Goal: Task Accomplishment & Management: Complete application form

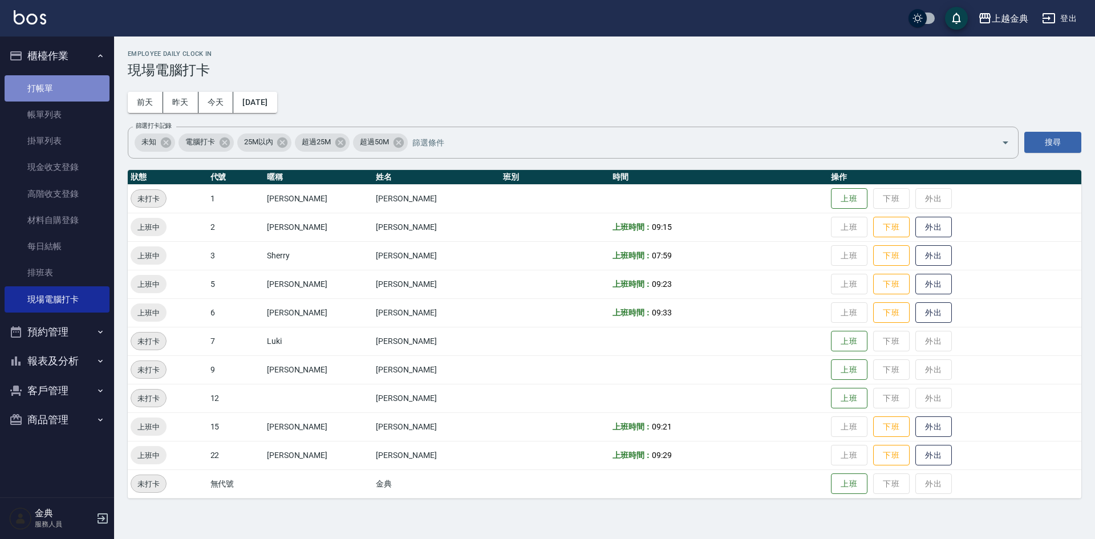
click at [51, 87] on link "打帳單" at bounding box center [57, 88] width 105 height 26
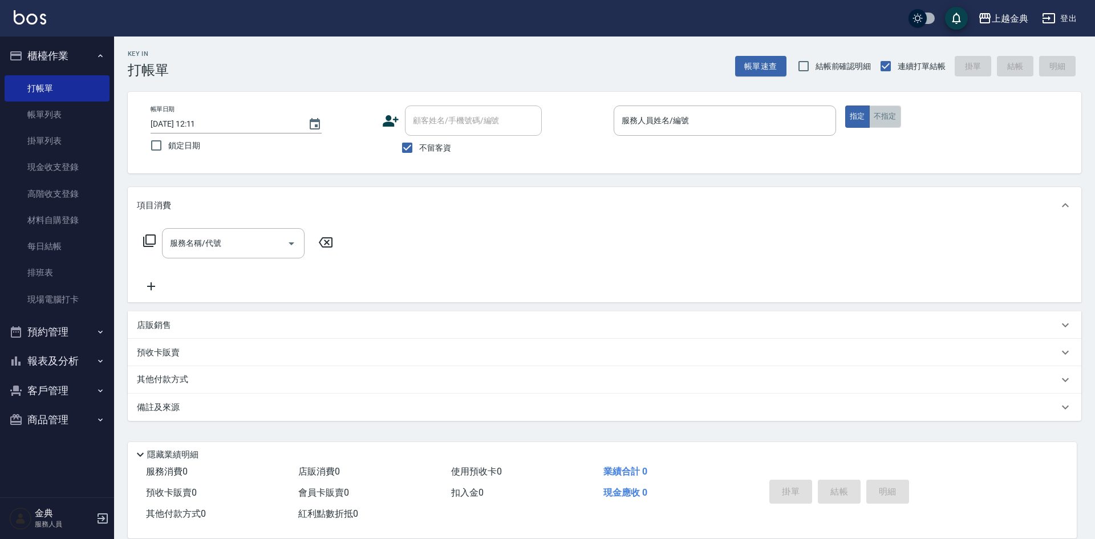
click at [886, 114] on button "不指定" at bounding box center [885, 117] width 32 height 22
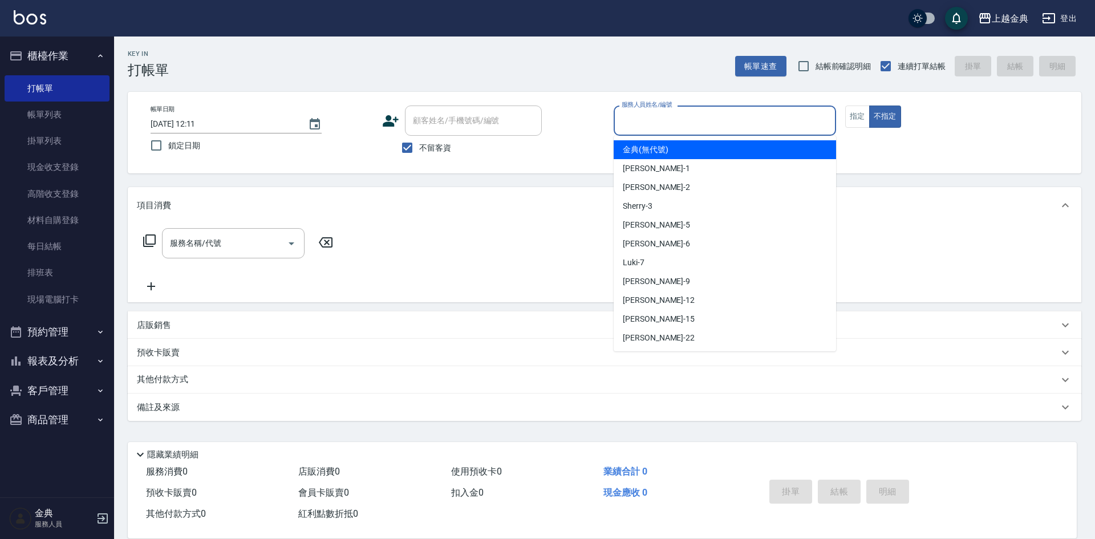
click at [726, 123] on input "服務人員姓名/編號" at bounding box center [725, 121] width 212 height 20
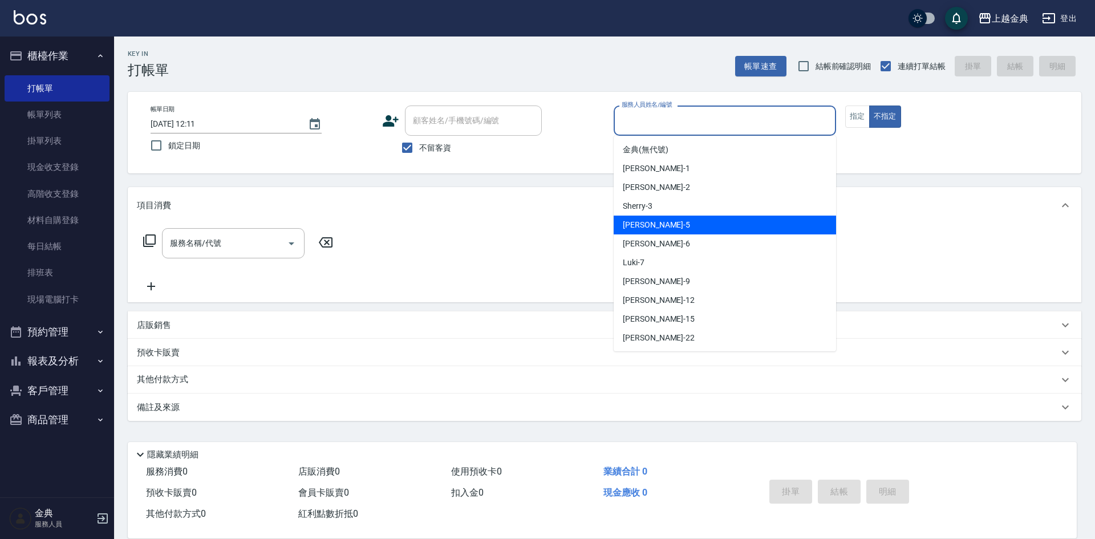
click at [716, 218] on div "[PERSON_NAME] -5" at bounding box center [725, 225] width 222 height 19
type input "[PERSON_NAME]-5"
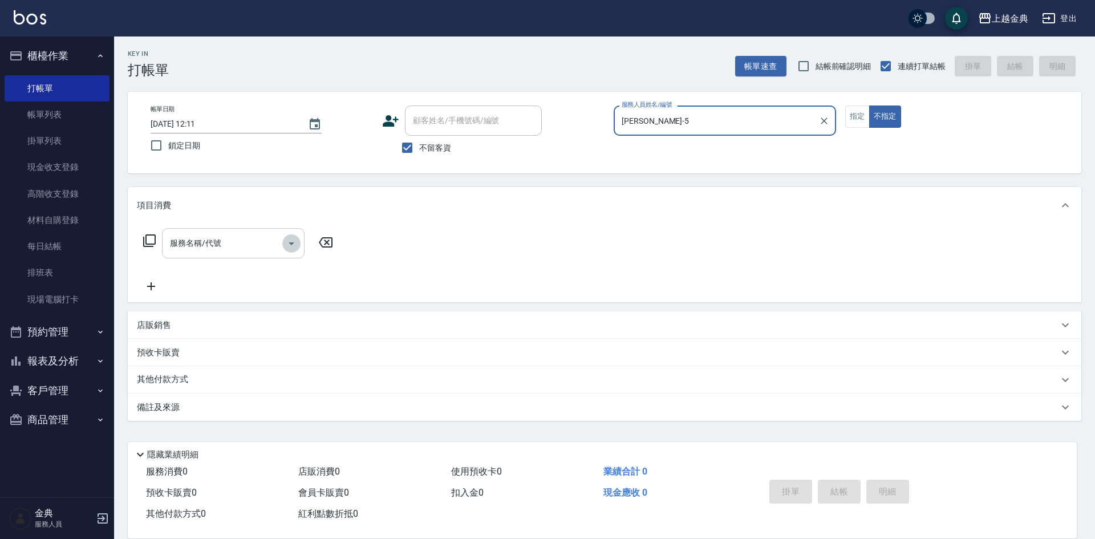
click at [290, 244] on icon "Open" at bounding box center [292, 244] width 14 height 14
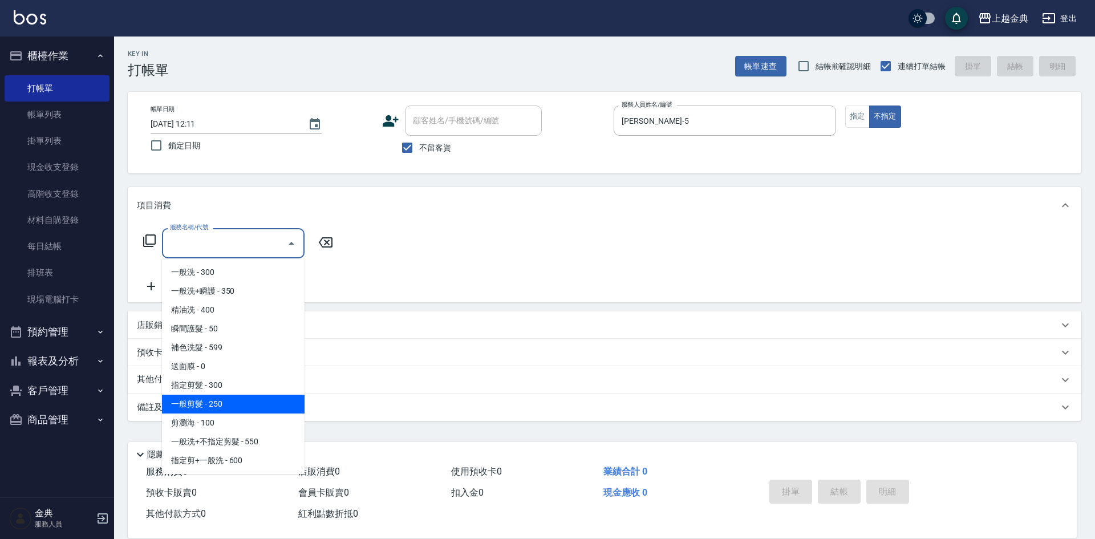
click at [243, 400] on span "一般剪髮 - 250" at bounding box center [233, 404] width 143 height 19
type input "一般剪髮(200)"
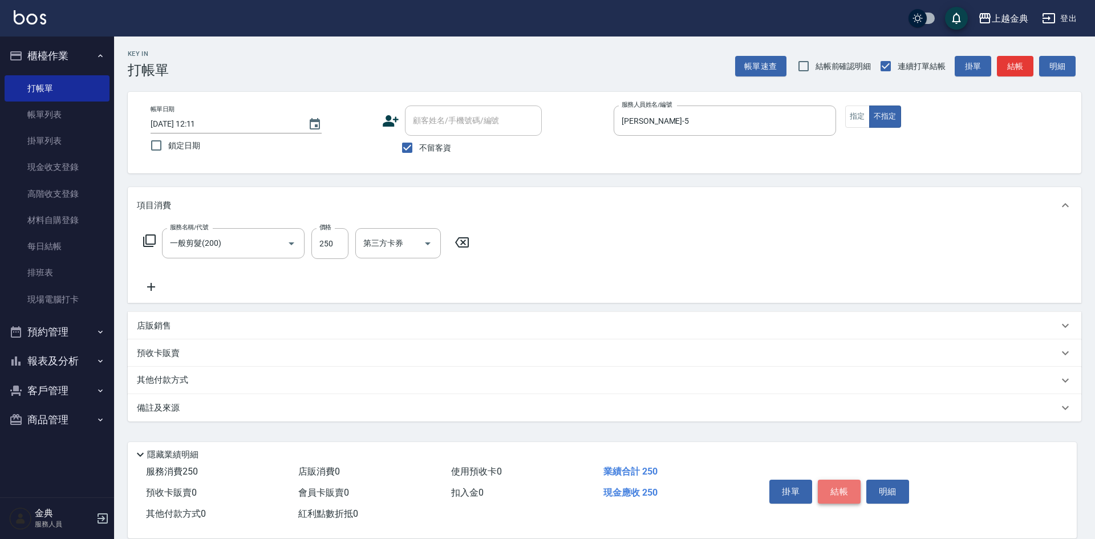
click at [844, 482] on button "結帳" at bounding box center [839, 492] width 43 height 24
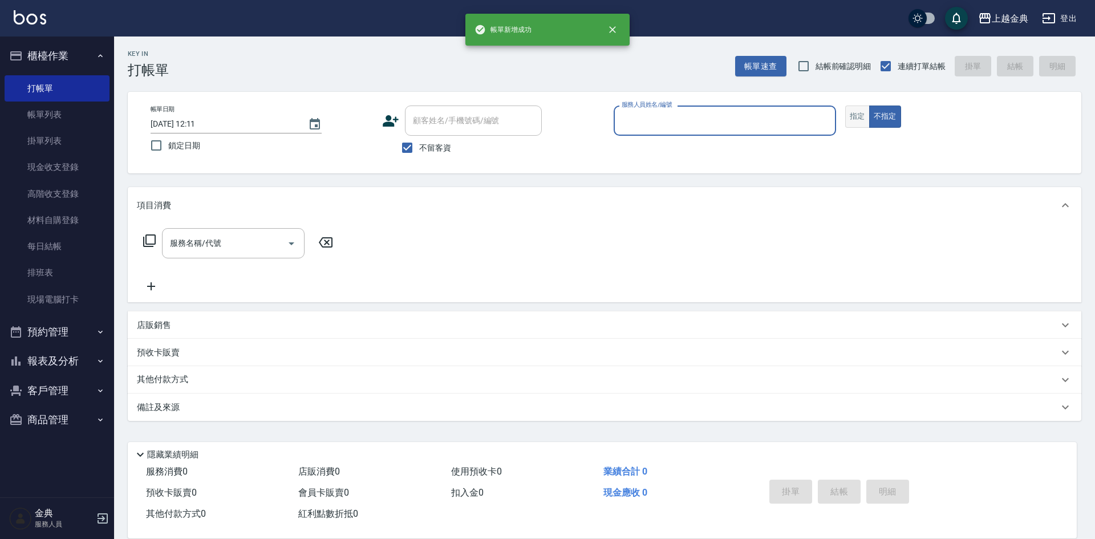
click at [849, 114] on button "指定" at bounding box center [857, 117] width 25 height 22
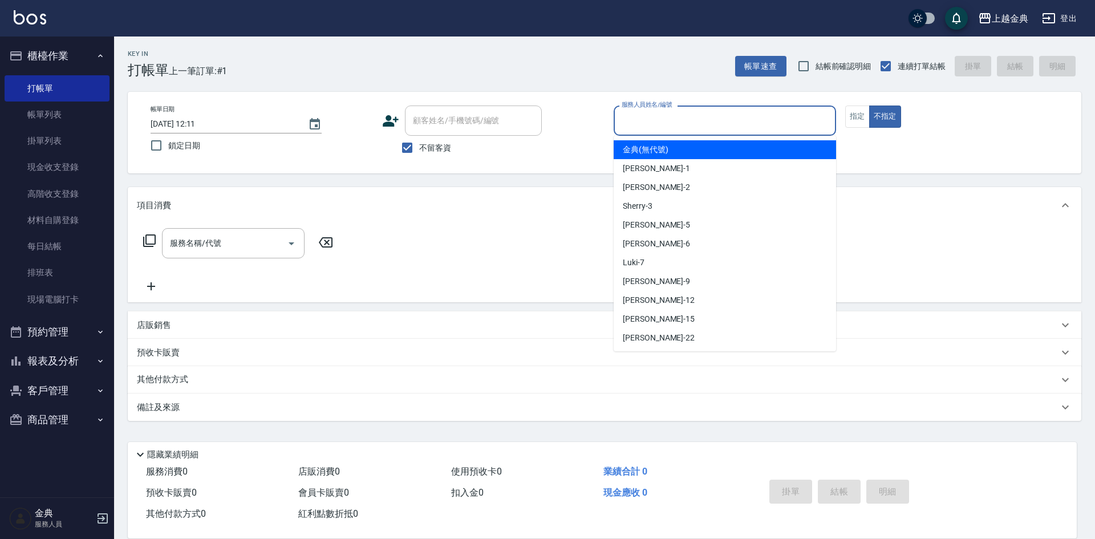
click at [771, 120] on input "服務人員姓名/編號" at bounding box center [725, 121] width 212 height 20
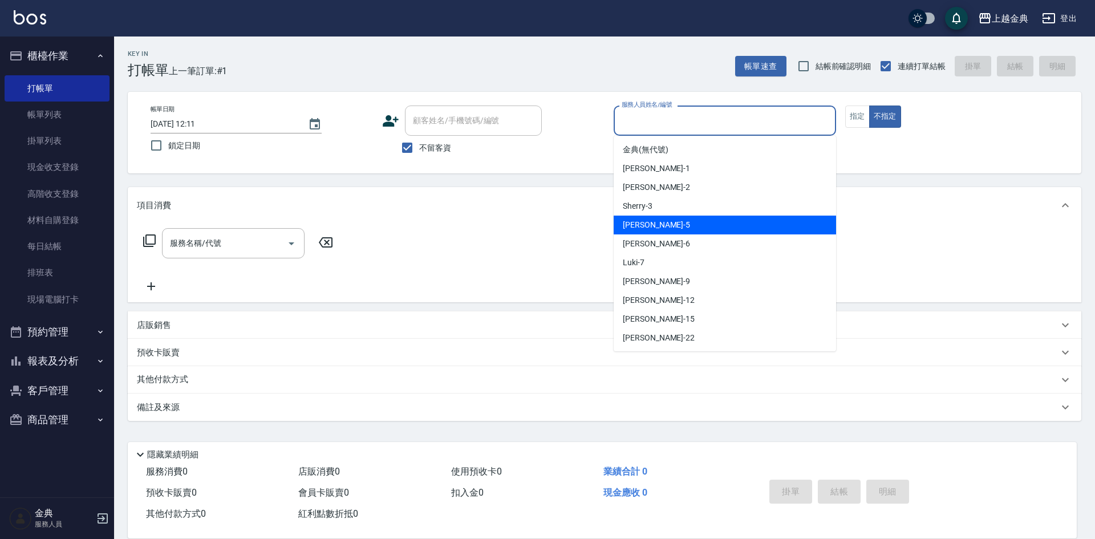
click at [718, 231] on div "[PERSON_NAME] -5" at bounding box center [725, 225] width 222 height 19
type input "[PERSON_NAME]-5"
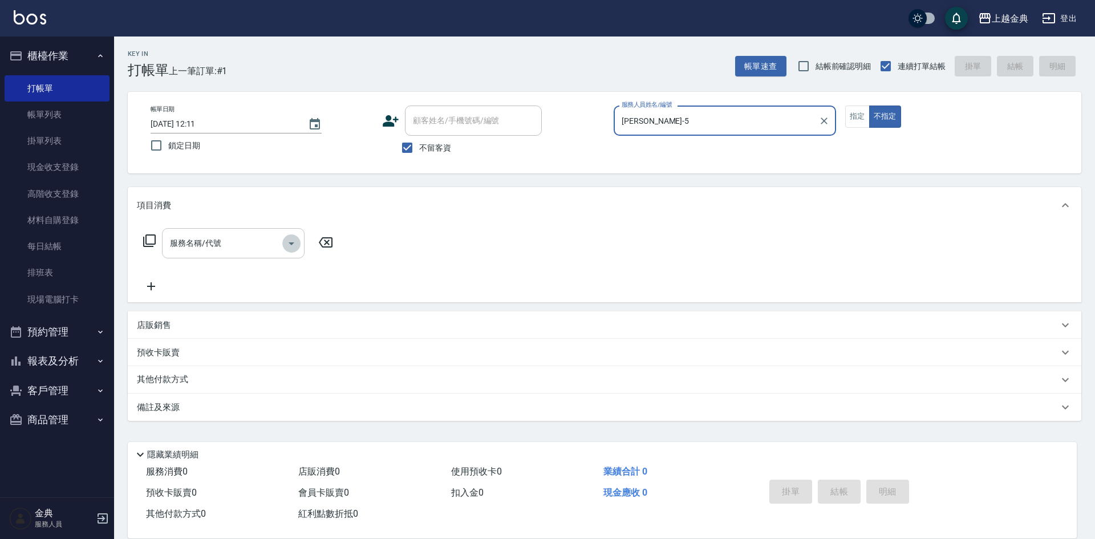
click at [288, 244] on icon "Open" at bounding box center [292, 244] width 14 height 14
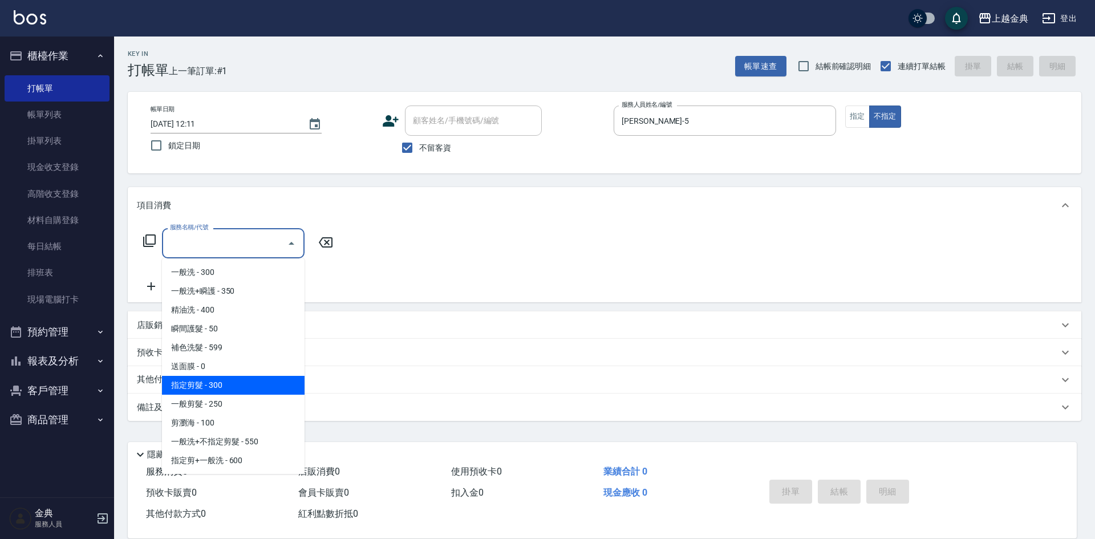
click at [233, 381] on span "指定剪髮 - 300" at bounding box center [233, 385] width 143 height 19
type input "指定剪髮(199)"
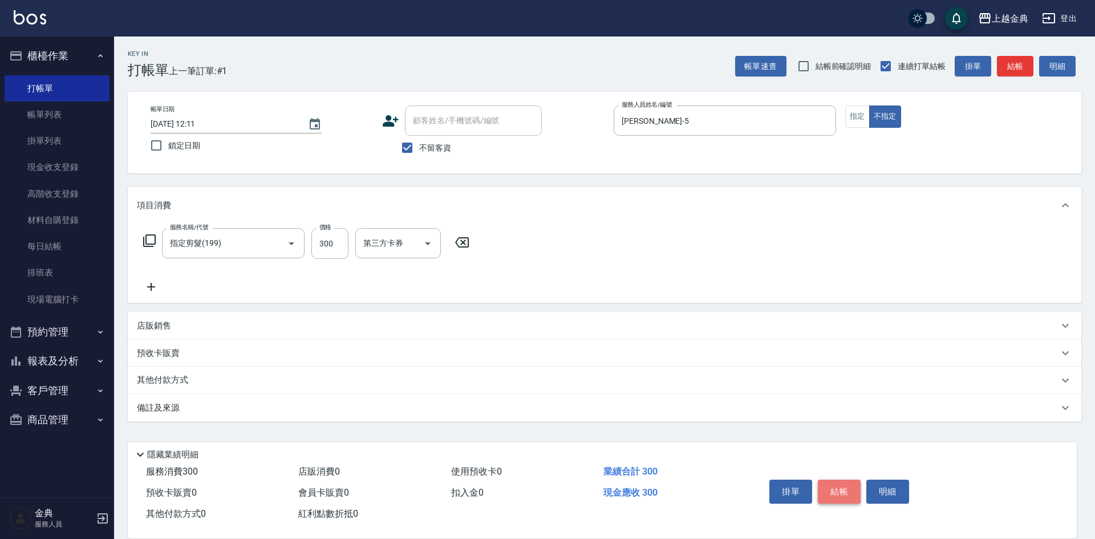
click at [845, 483] on button "結帳" at bounding box center [839, 492] width 43 height 24
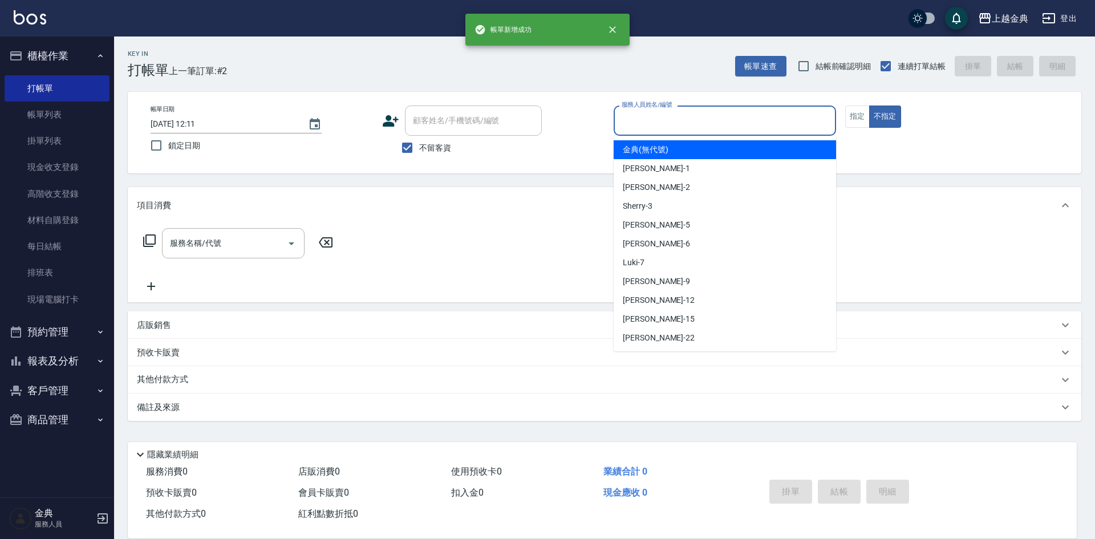
click at [758, 123] on input "服務人員姓名/編號" at bounding box center [725, 121] width 212 height 20
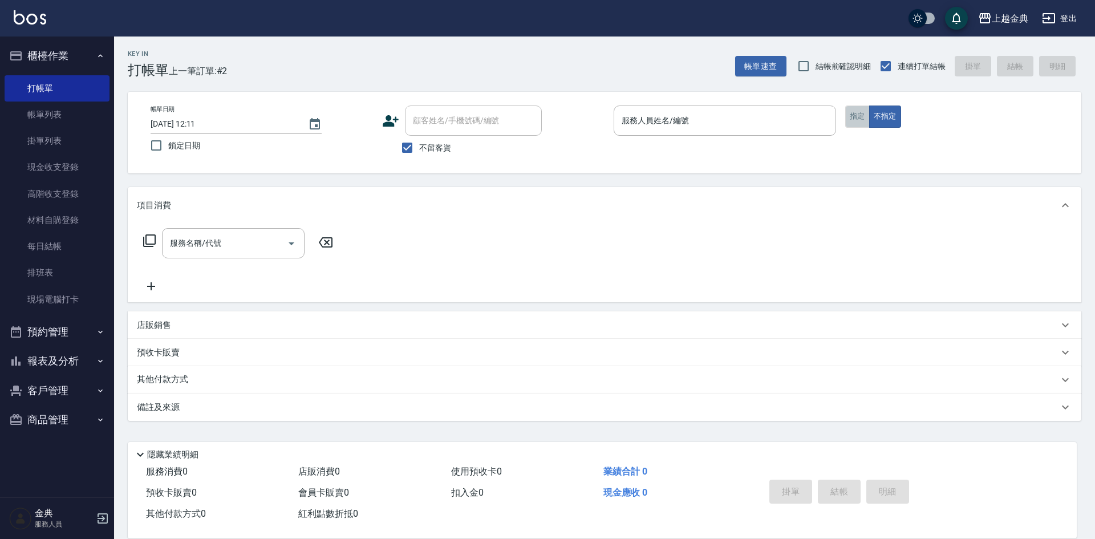
click at [852, 117] on button "指定" at bounding box center [857, 117] width 25 height 22
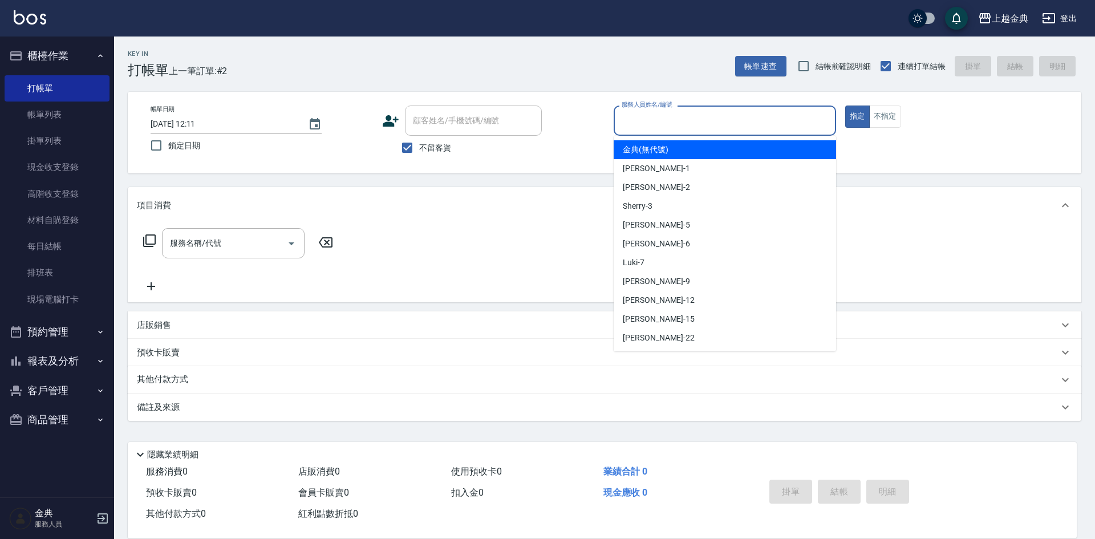
click at [750, 111] on input "服務人員姓名/編號" at bounding box center [725, 121] width 212 height 20
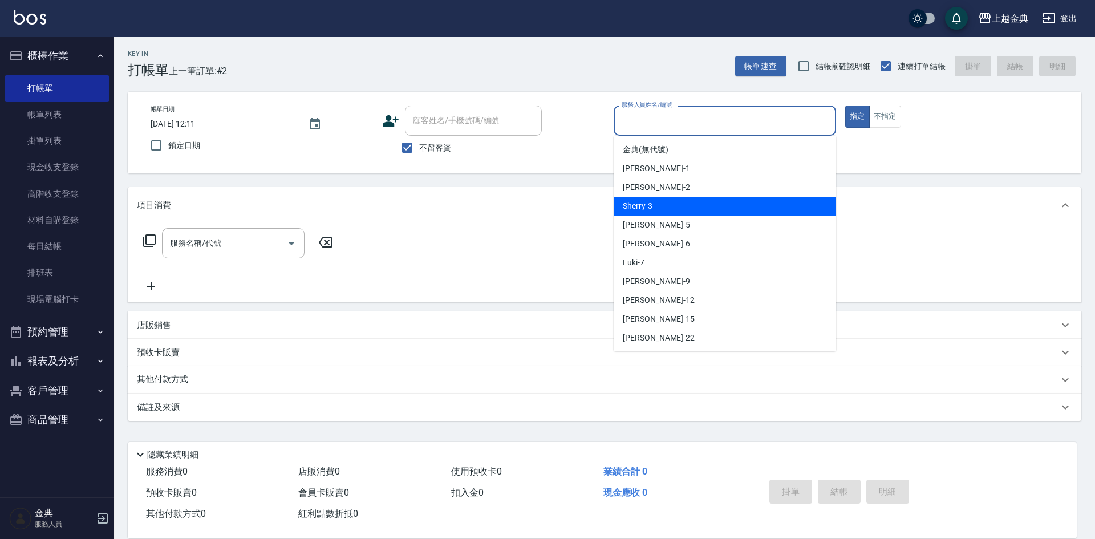
click at [710, 204] on div "Sherry -3" at bounding box center [725, 206] width 222 height 19
type input "Sherry-3"
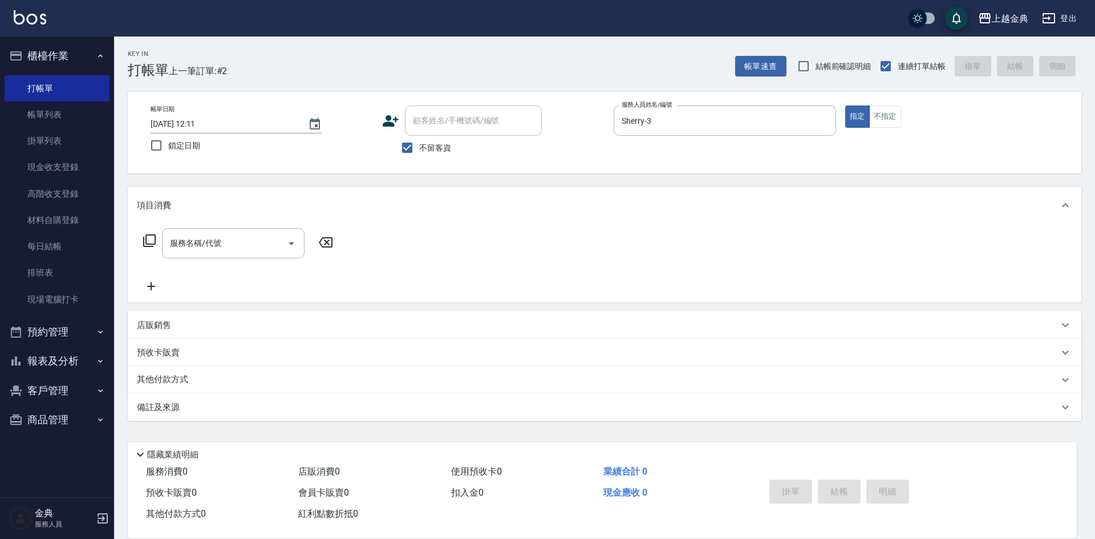
click at [150, 244] on icon at bounding box center [150, 241] width 14 height 14
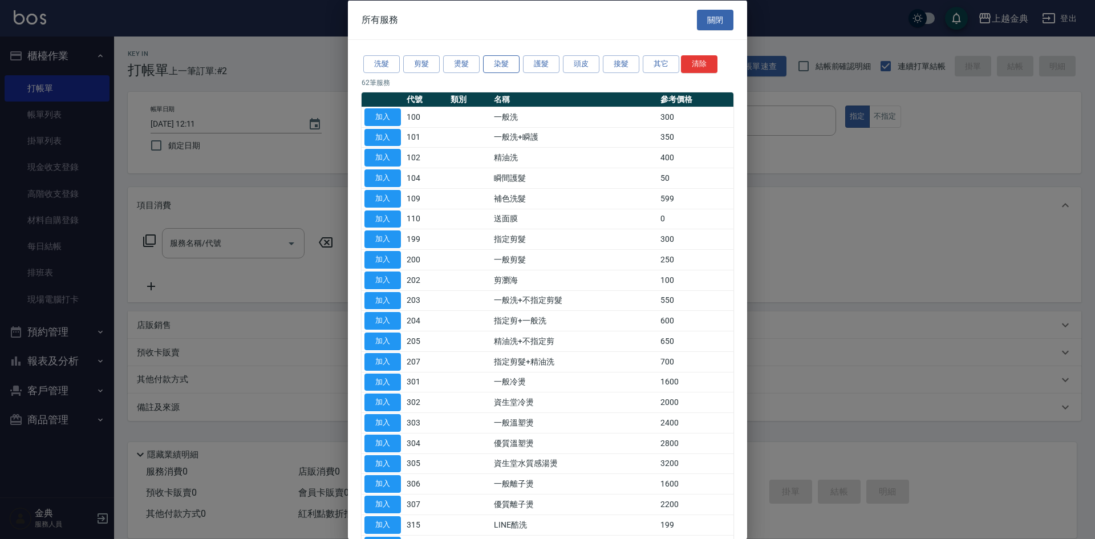
click at [511, 63] on button "染髮" at bounding box center [501, 64] width 37 height 18
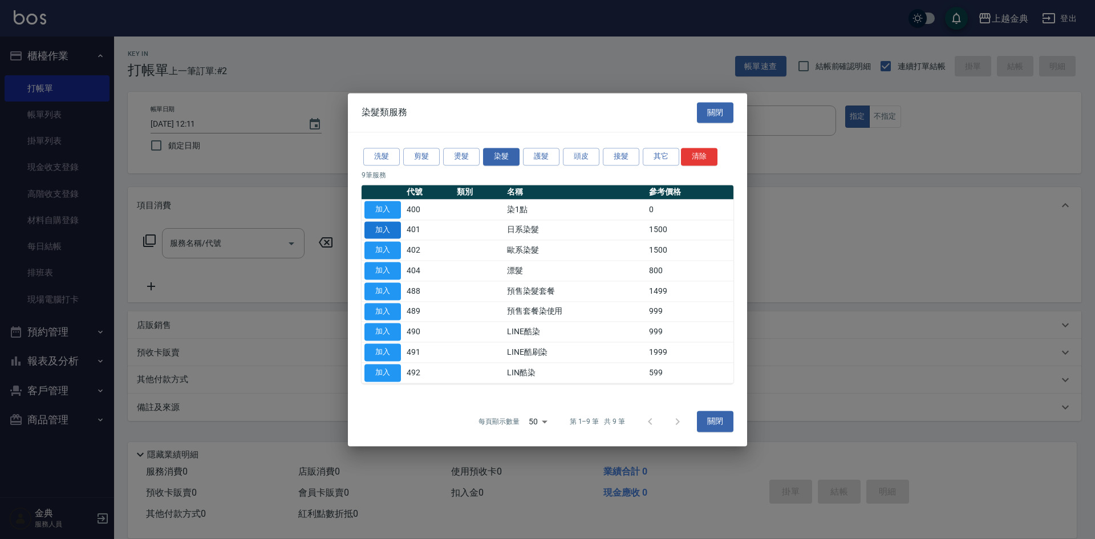
click at [387, 226] on button "加入" at bounding box center [383, 230] width 37 height 18
type input "日系染髮(401)"
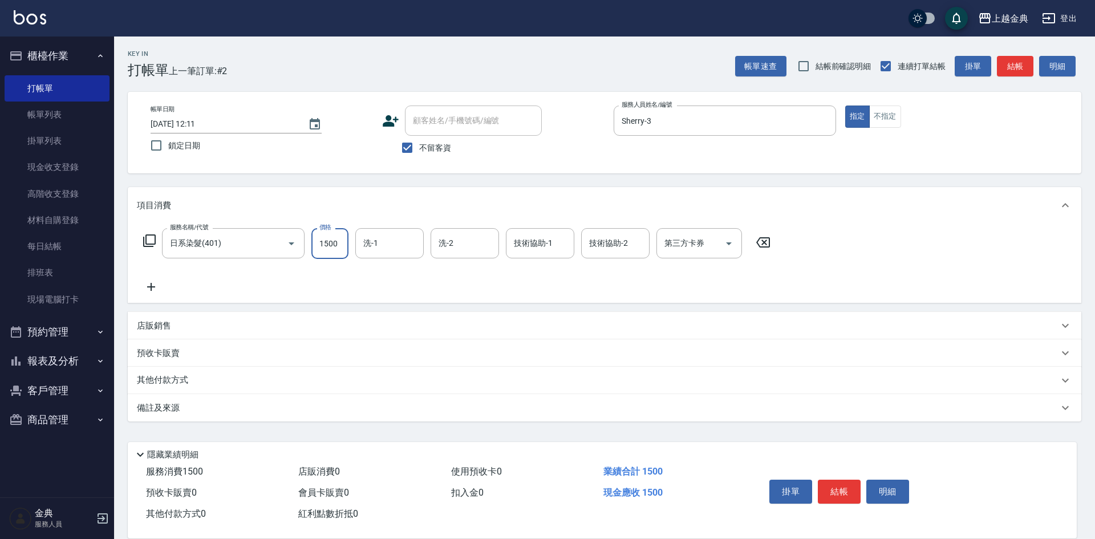
click at [334, 244] on input "1500" at bounding box center [329, 243] width 37 height 31
type input "1800"
click at [390, 246] on input "洗-1" at bounding box center [390, 243] width 58 height 20
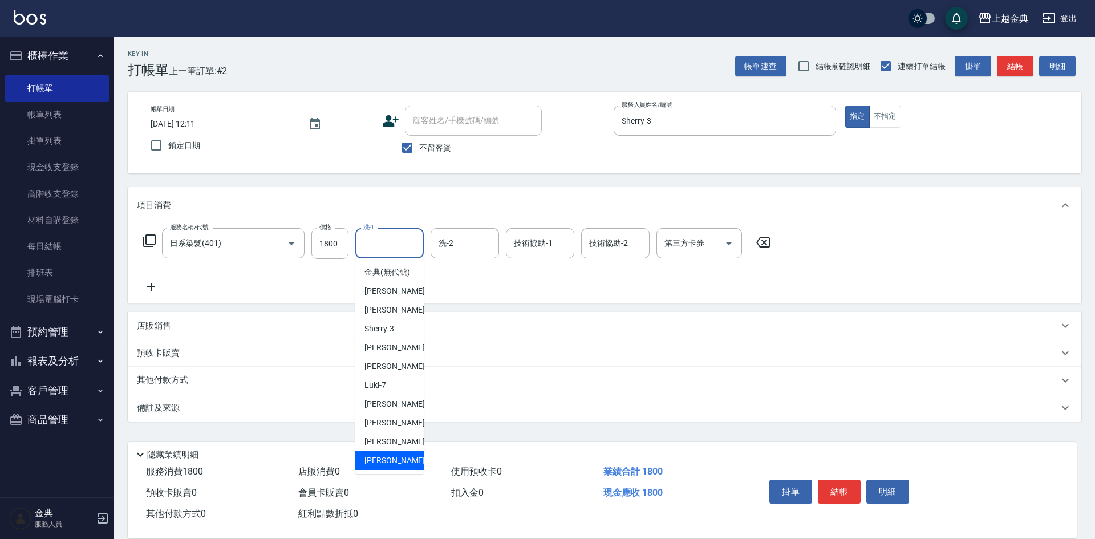
click at [381, 467] on span "[PERSON_NAME] -22" at bounding box center [401, 461] width 72 height 12
type input "[PERSON_NAME]-22"
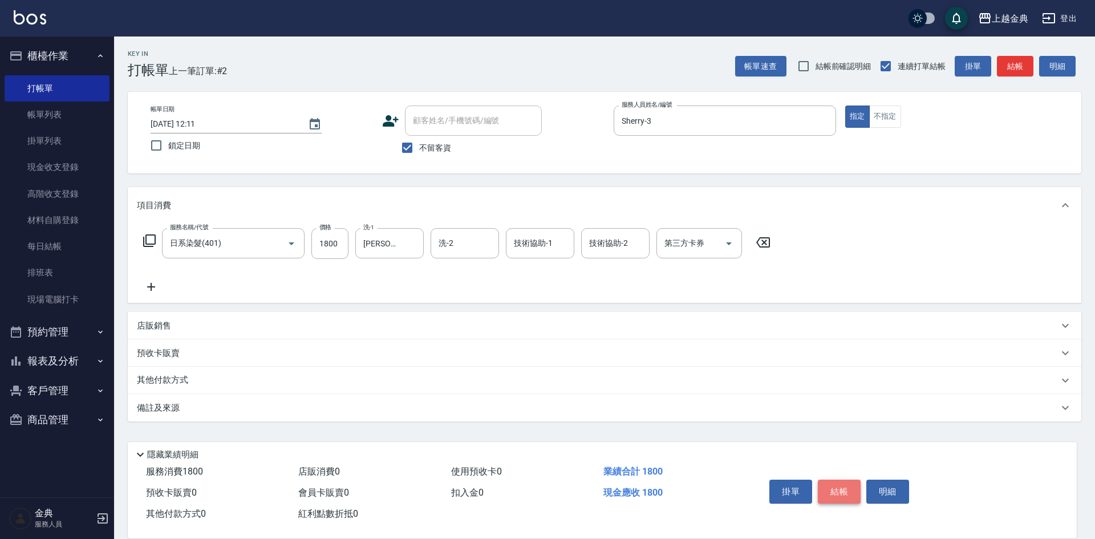
click at [845, 485] on button "結帳" at bounding box center [839, 492] width 43 height 24
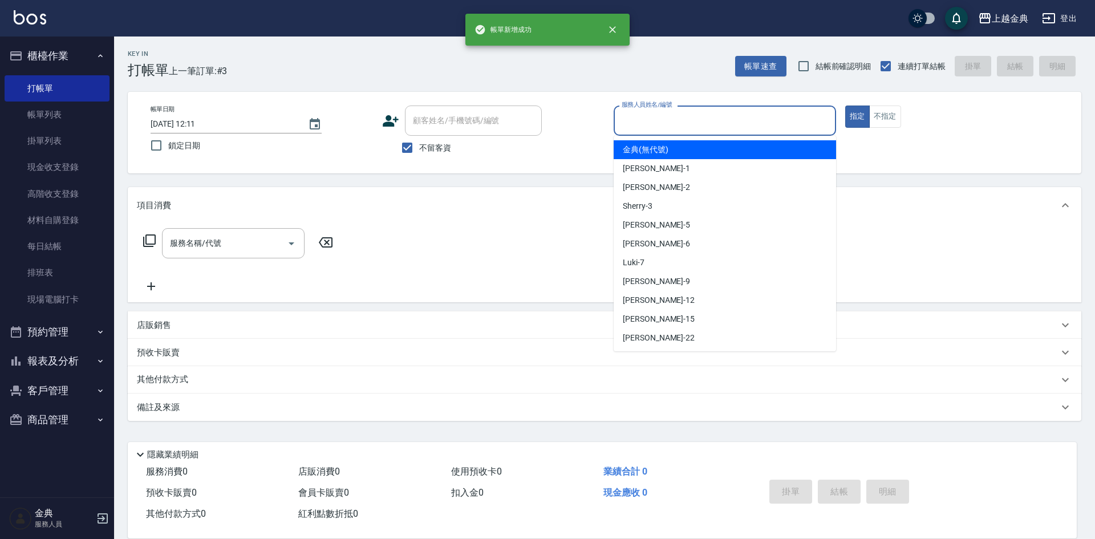
click at [740, 116] on input "服務人員姓名/編號" at bounding box center [725, 121] width 212 height 20
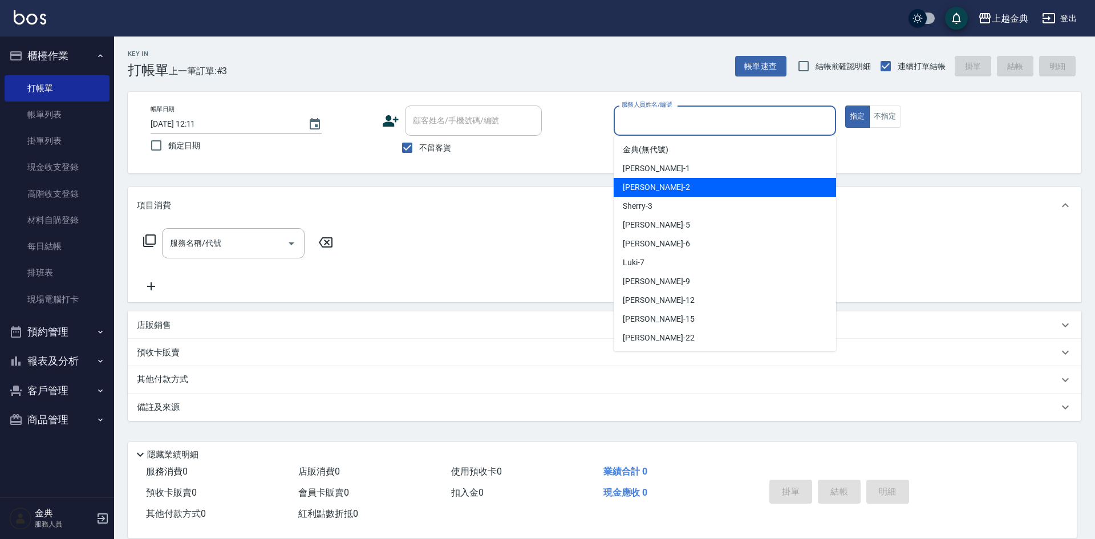
click at [710, 187] on div "Cindy -2" at bounding box center [725, 187] width 222 height 19
type input "Cindy-2"
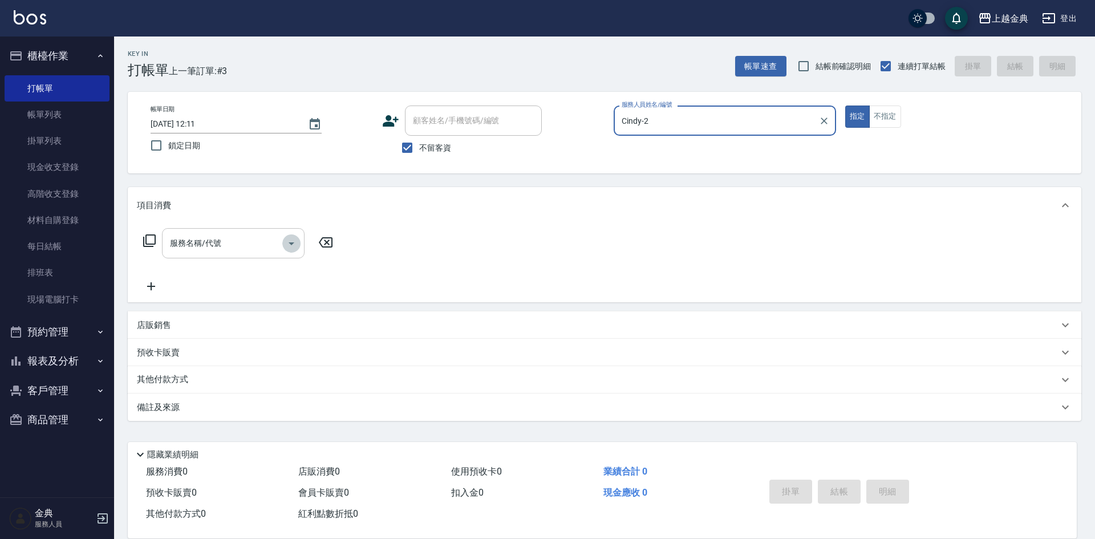
click at [291, 240] on icon "Open" at bounding box center [292, 244] width 14 height 14
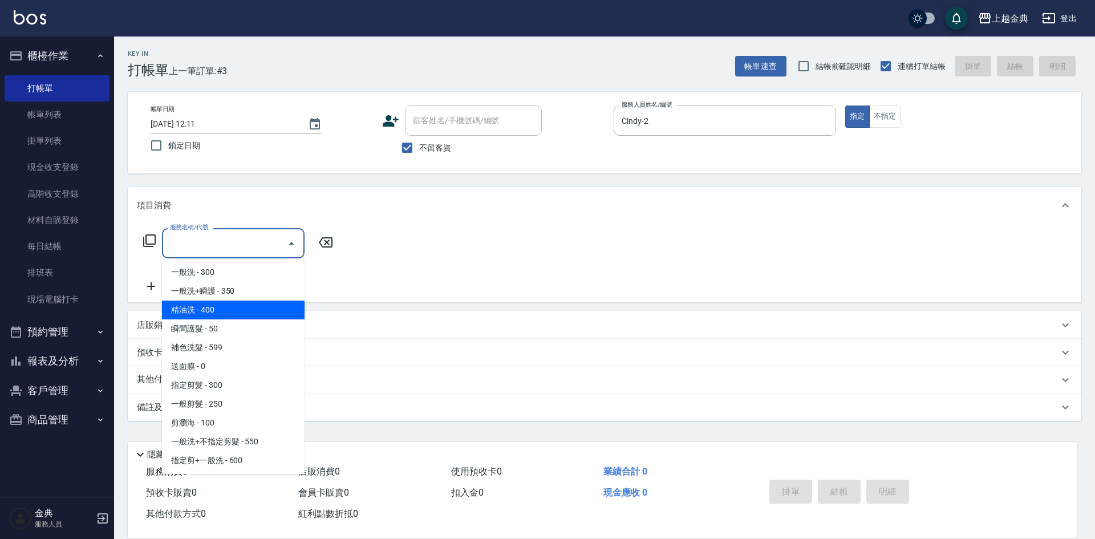
click at [236, 303] on span "精油洗 - 400" at bounding box center [233, 310] width 143 height 19
type input "精油洗(102)"
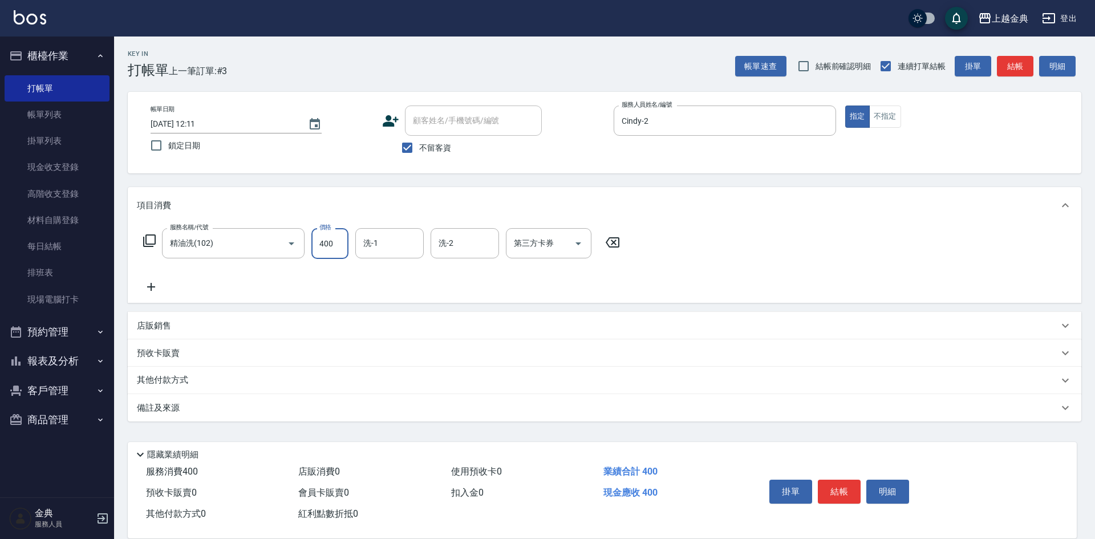
click at [337, 244] on input "400" at bounding box center [329, 243] width 37 height 31
type input "500"
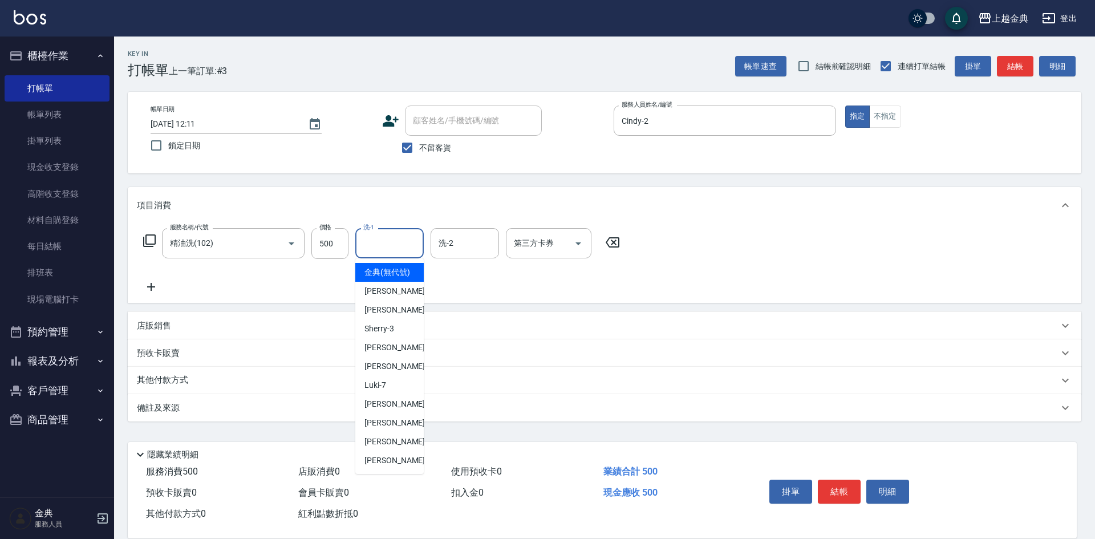
click at [386, 240] on input "洗-1" at bounding box center [390, 243] width 58 height 20
click at [396, 467] on div "[PERSON_NAME] -22" at bounding box center [389, 460] width 68 height 19
type input "[PERSON_NAME]-22"
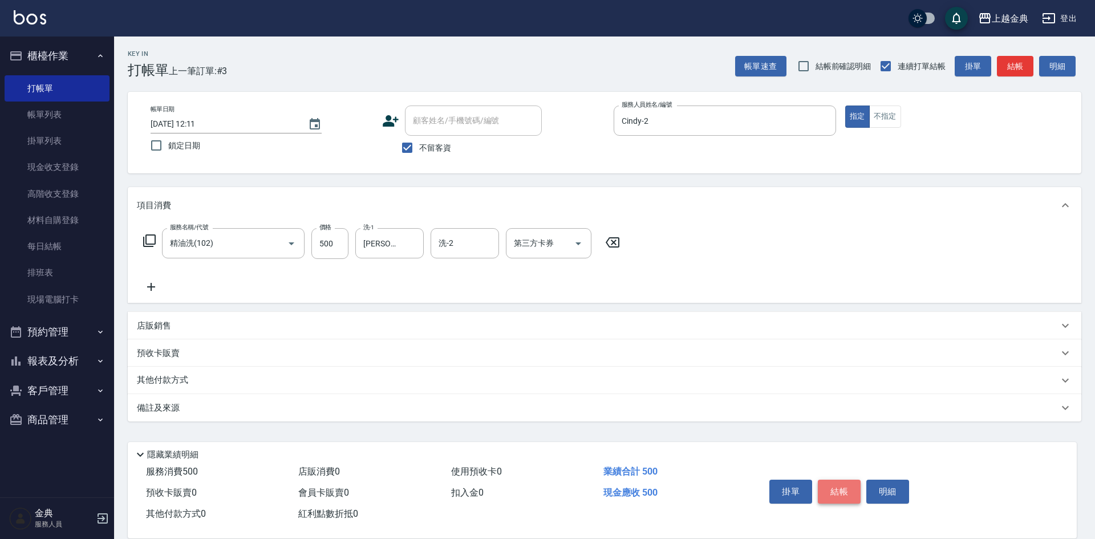
click at [836, 487] on button "結帳" at bounding box center [839, 492] width 43 height 24
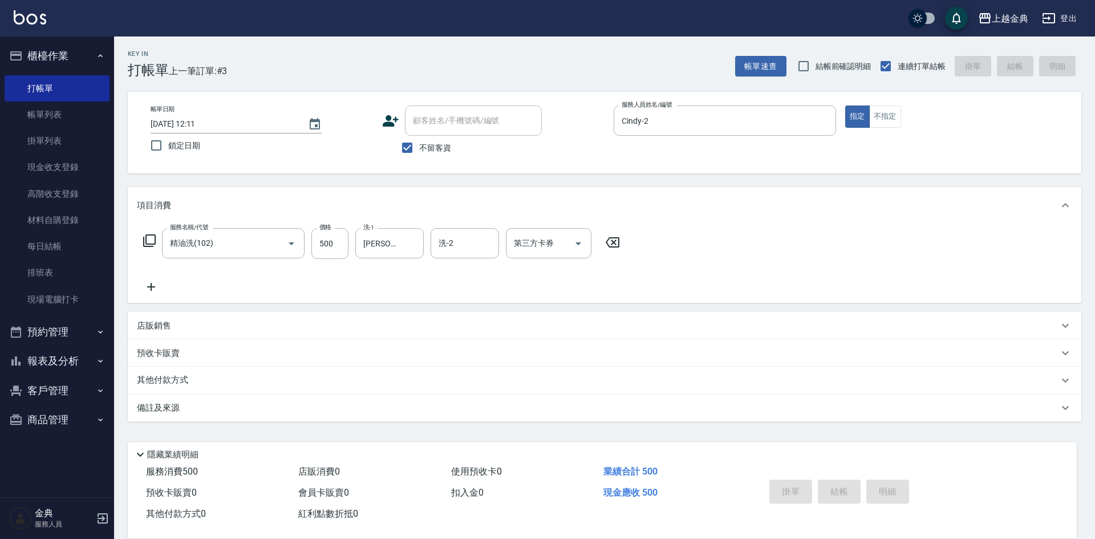
type input "[DATE] 12:12"
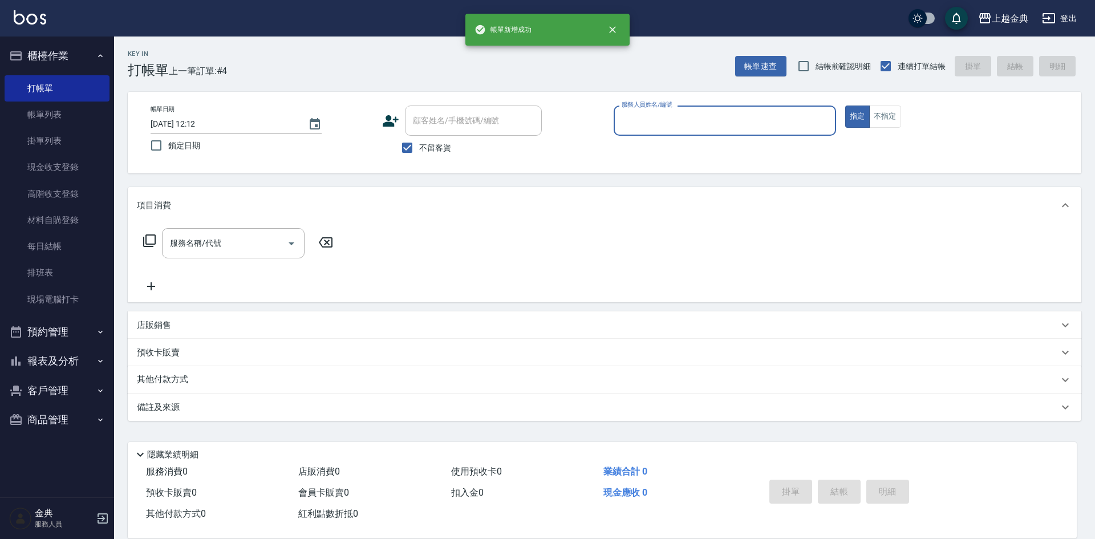
click at [755, 110] on div "服務人員姓名/編號" at bounding box center [725, 121] width 222 height 30
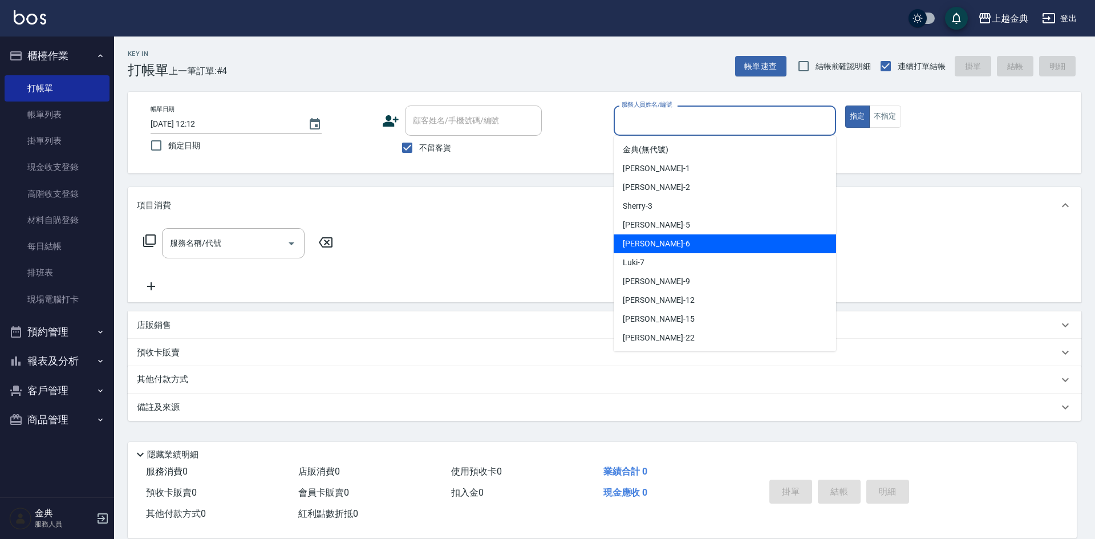
click at [701, 237] on div "[PERSON_NAME] -6" at bounding box center [725, 243] width 222 height 19
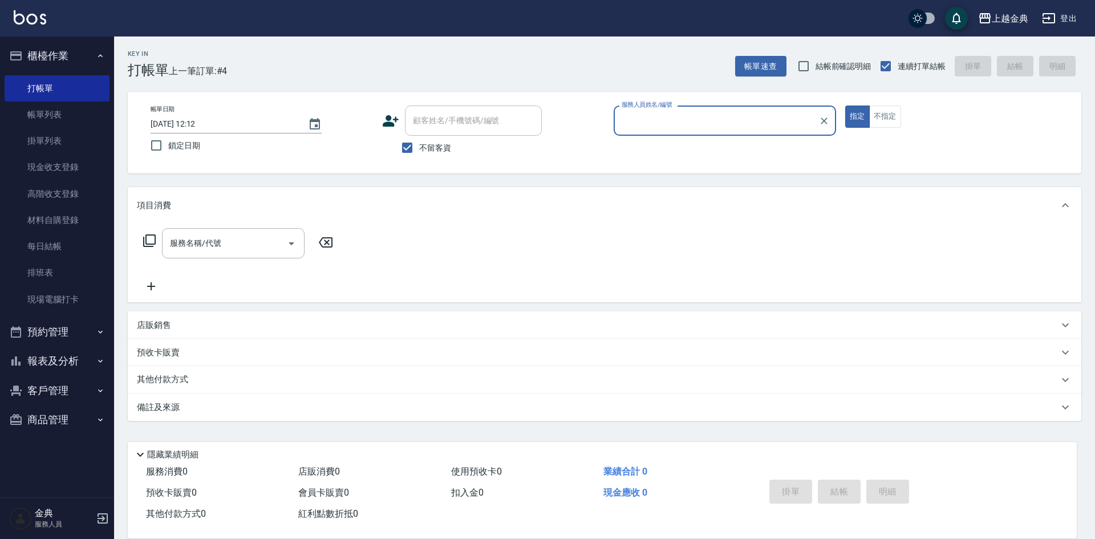
type input "[PERSON_NAME]-6"
click at [147, 238] on icon at bounding box center [149, 240] width 13 height 13
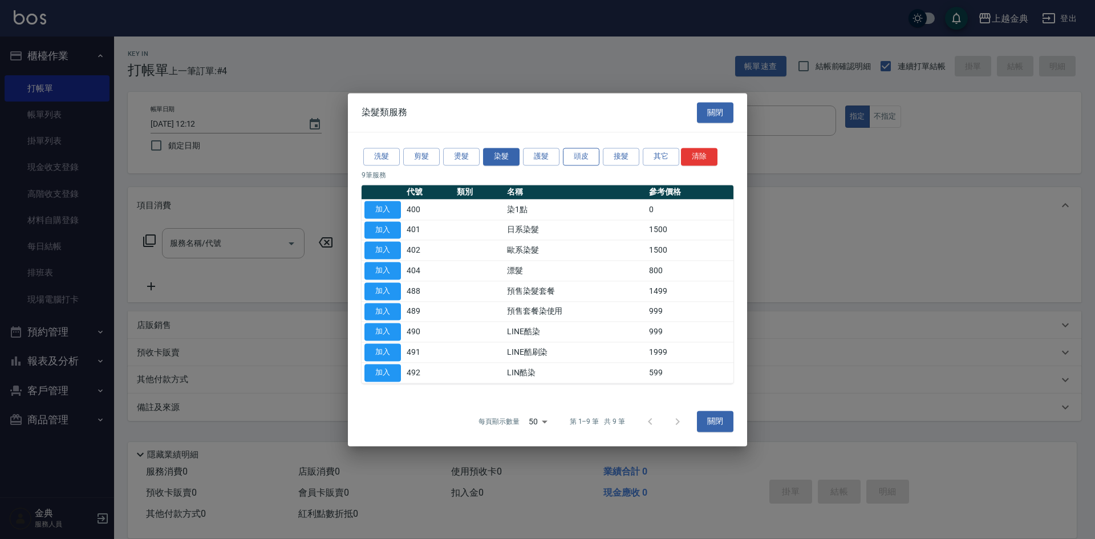
click at [579, 157] on button "頭皮" at bounding box center [581, 157] width 37 height 18
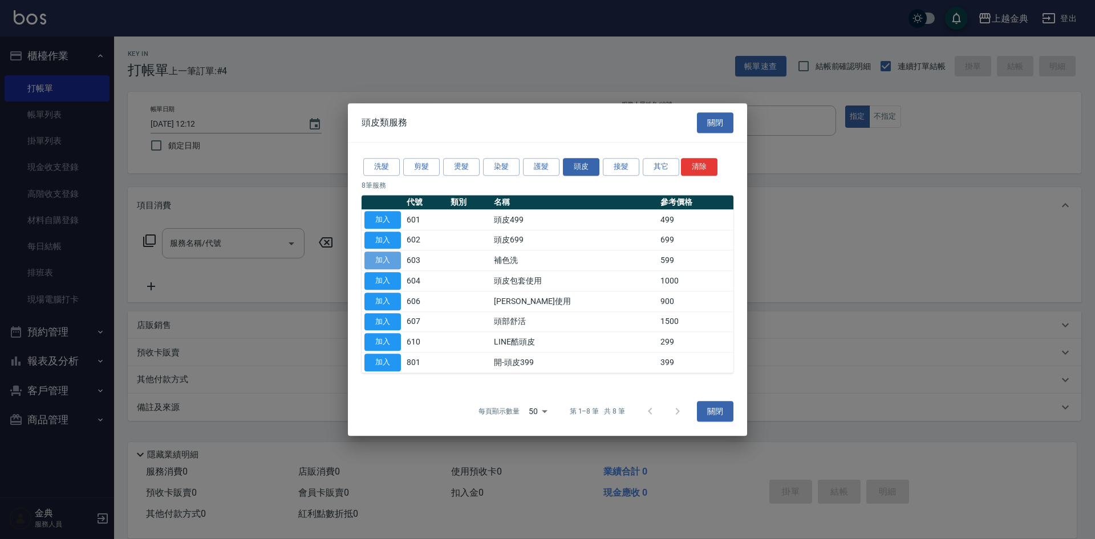
click at [395, 261] on button "加入" at bounding box center [383, 261] width 37 height 18
type input "補色洗(603)"
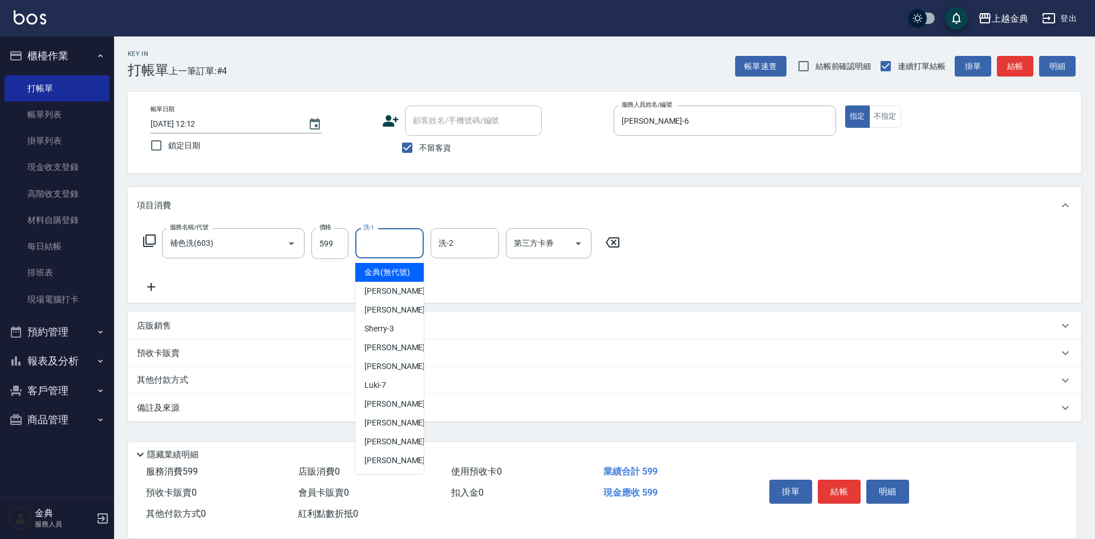
click at [374, 243] on input "洗-1" at bounding box center [390, 243] width 58 height 20
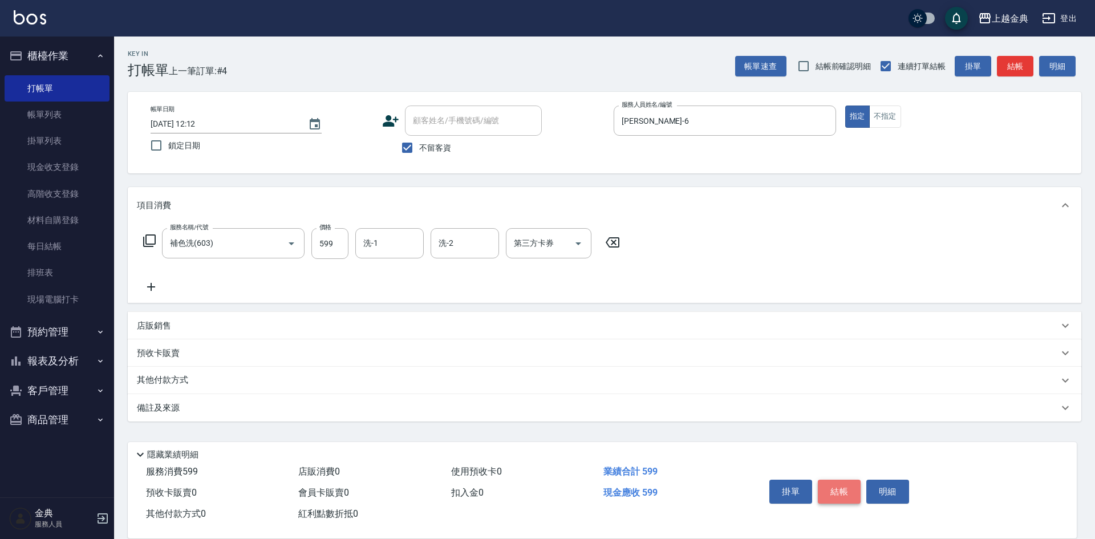
click at [835, 487] on button "結帳" at bounding box center [839, 492] width 43 height 24
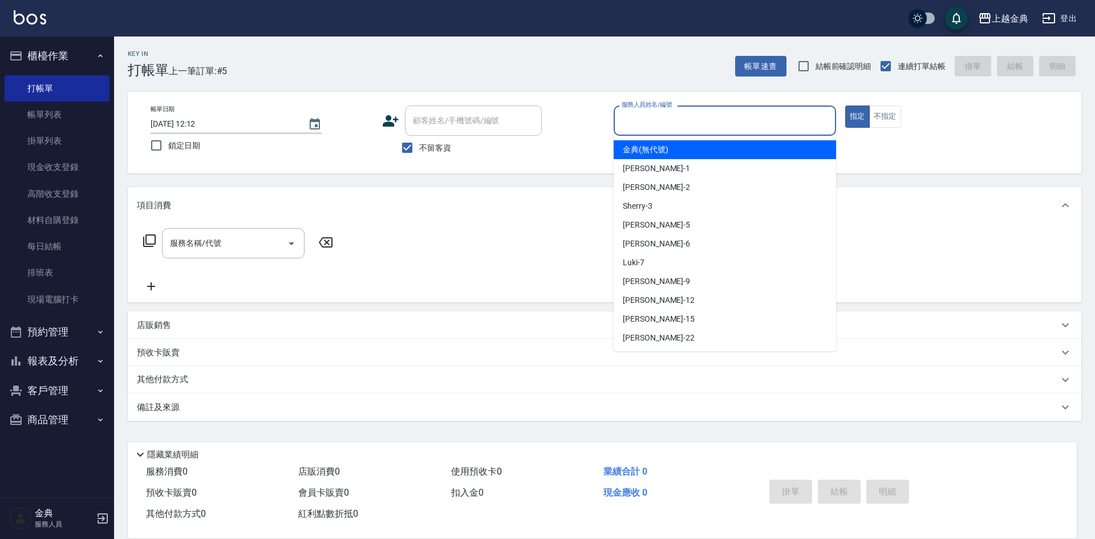
click at [755, 125] on input "服務人員姓名/編號" at bounding box center [725, 121] width 212 height 20
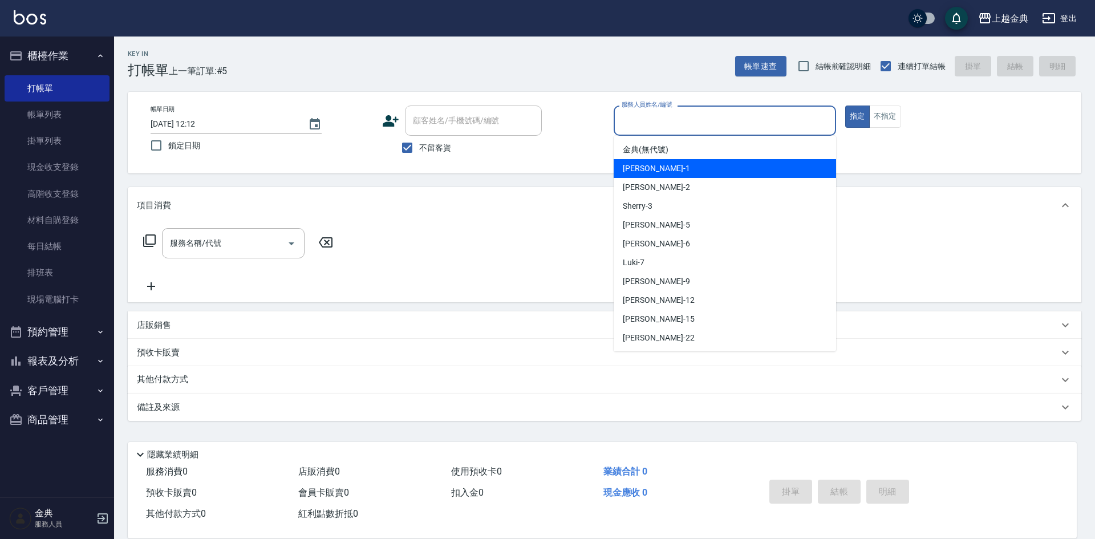
click at [736, 163] on div "Emma -1" at bounding box center [725, 168] width 222 height 19
type input "Emma-1"
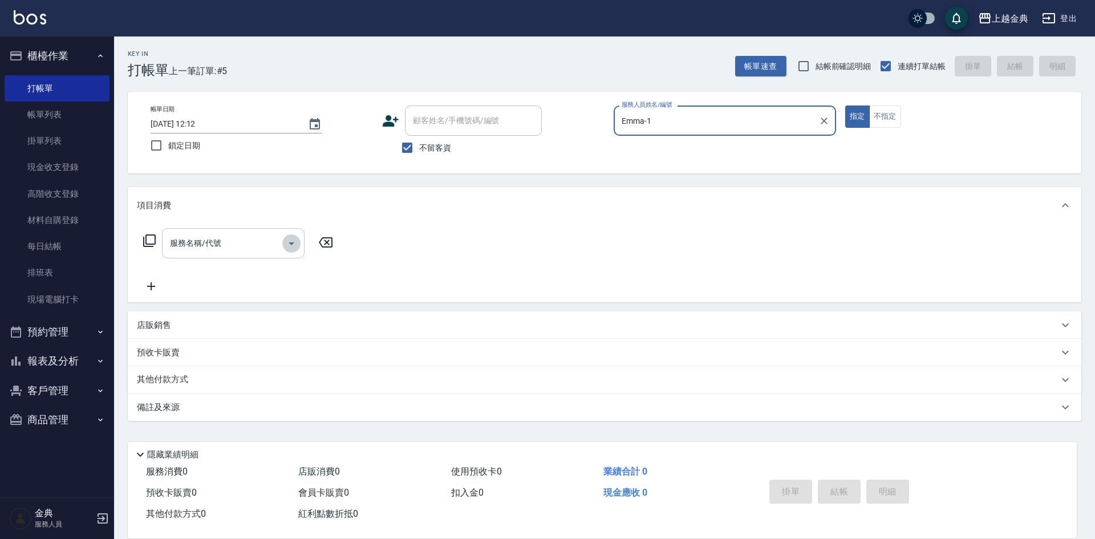
click at [293, 249] on icon "Open" at bounding box center [292, 244] width 14 height 14
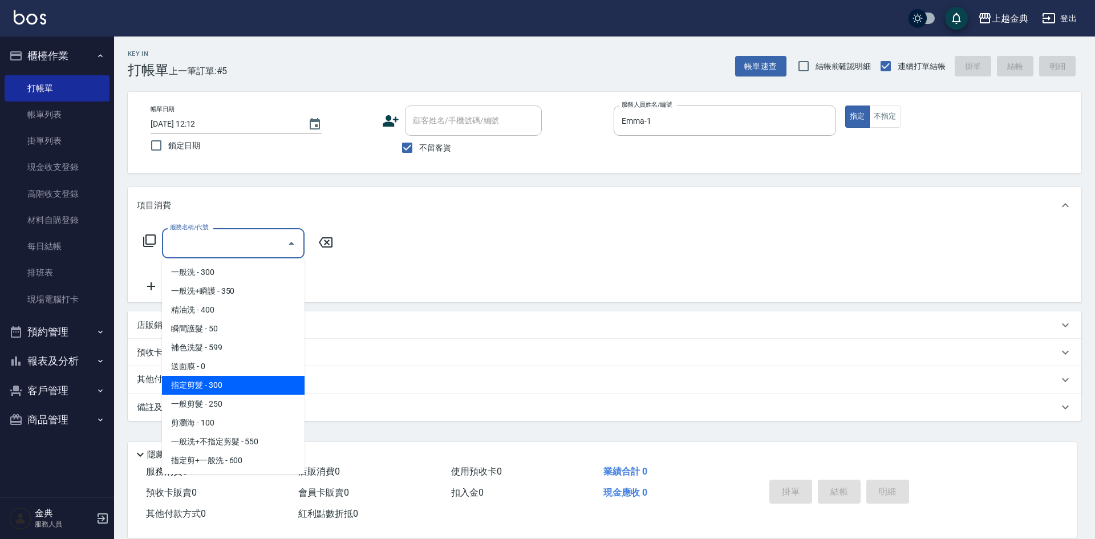
click at [245, 379] on span "指定剪髮 - 300" at bounding box center [233, 385] width 143 height 19
type input "指定剪髮(199)"
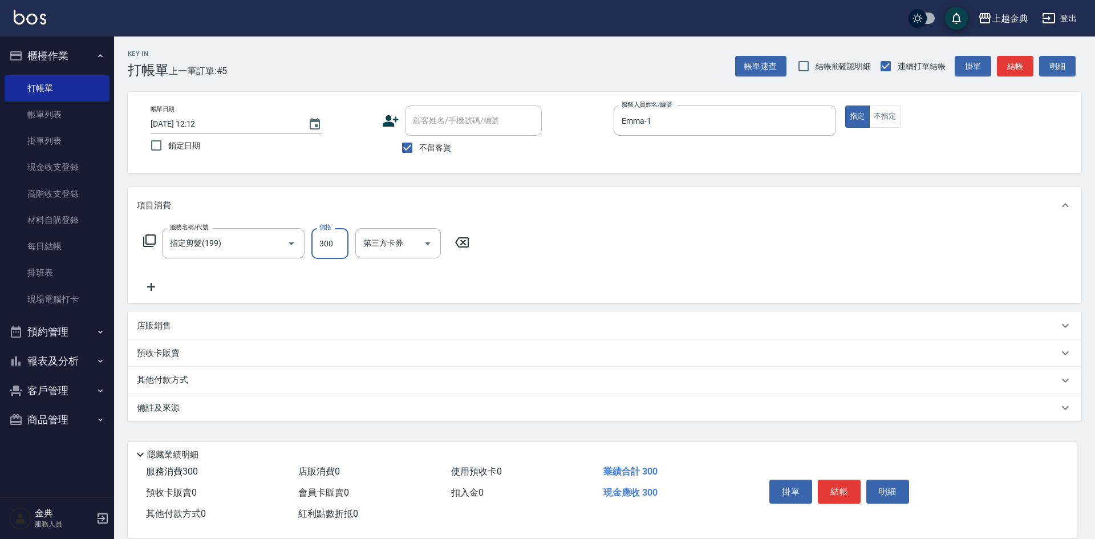
click at [331, 243] on input "300" at bounding box center [329, 243] width 37 height 31
type input "600"
click at [845, 480] on button "結帳" at bounding box center [839, 492] width 43 height 24
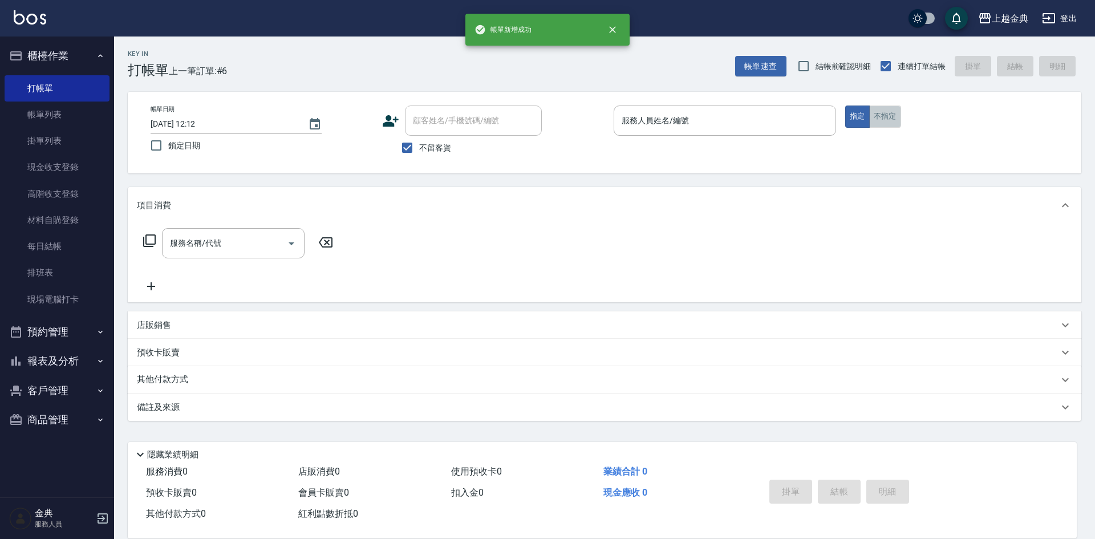
click at [888, 118] on button "不指定" at bounding box center [885, 117] width 32 height 22
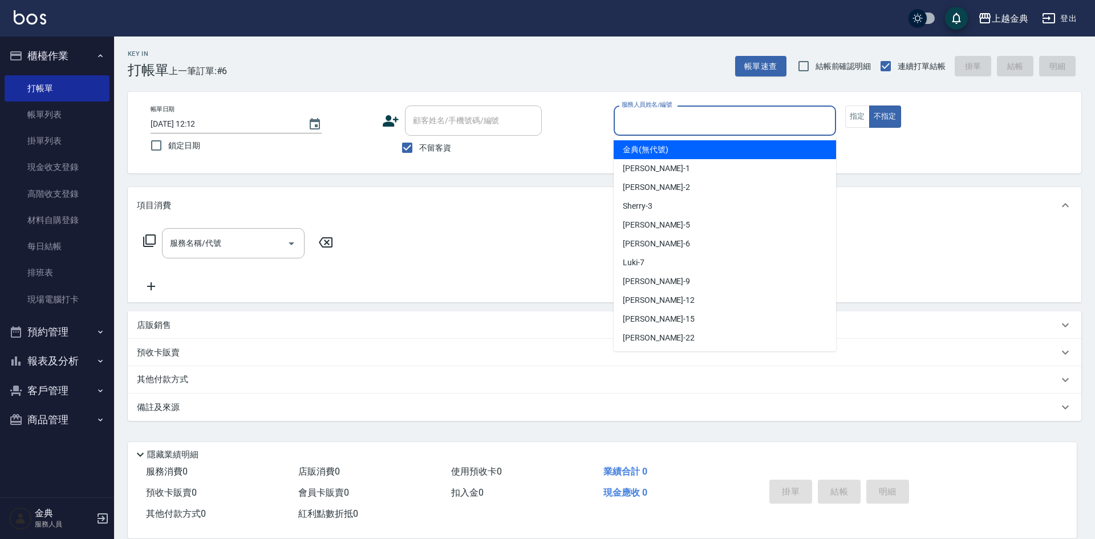
click at [766, 116] on input "服務人員姓名/編號" at bounding box center [725, 121] width 212 height 20
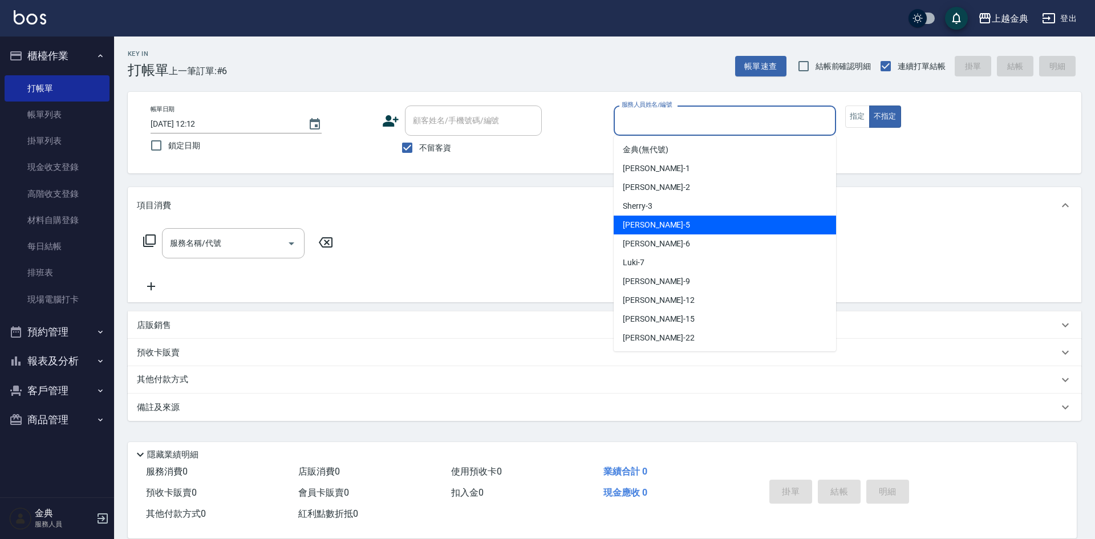
click at [722, 222] on div "[PERSON_NAME] -5" at bounding box center [725, 225] width 222 height 19
type input "[PERSON_NAME]-5"
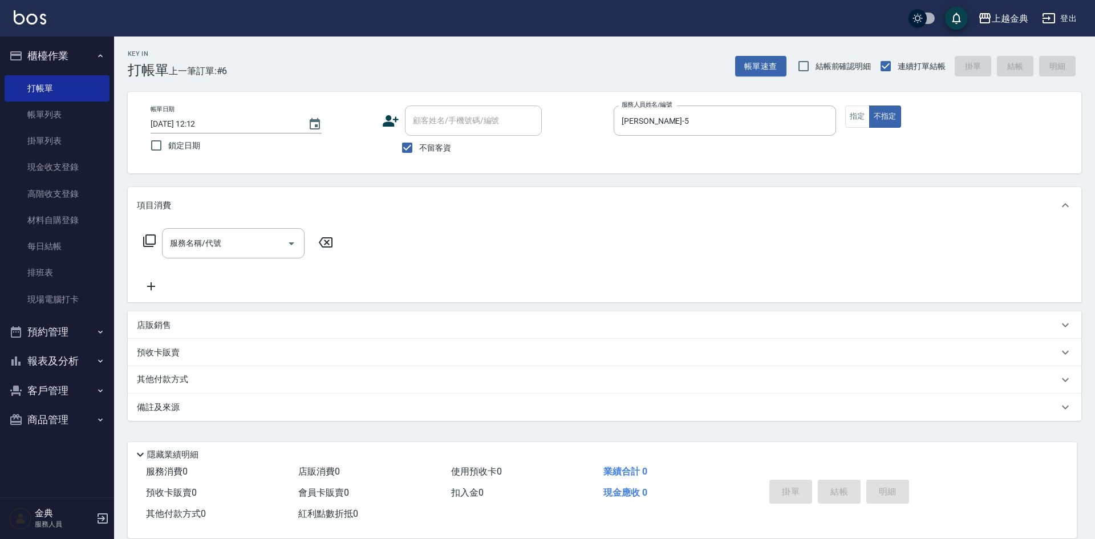
click at [150, 238] on icon at bounding box center [150, 241] width 14 height 14
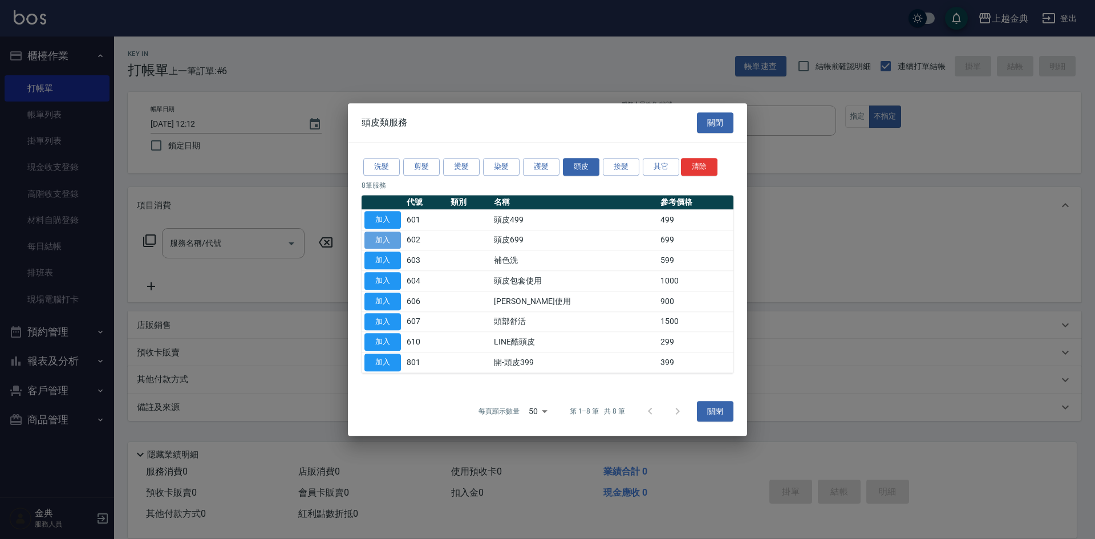
click at [389, 241] on button "加入" at bounding box center [383, 241] width 37 height 18
type input "頭皮699(602)"
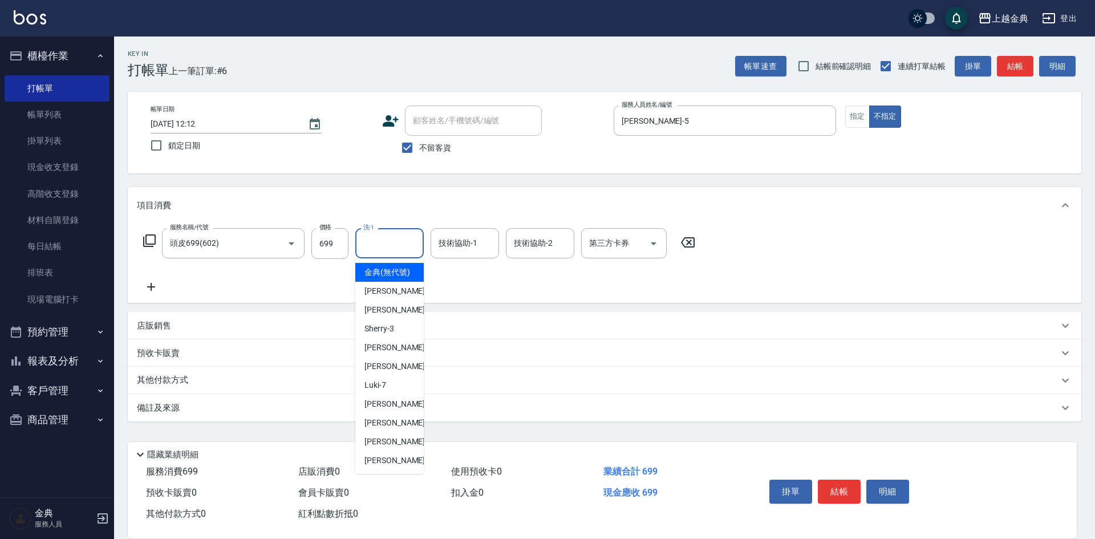
click at [400, 248] on input "洗-1" at bounding box center [390, 243] width 58 height 20
click at [386, 447] on div "[PERSON_NAME] -15" at bounding box center [389, 441] width 68 height 19
type input "[PERSON_NAME]-15"
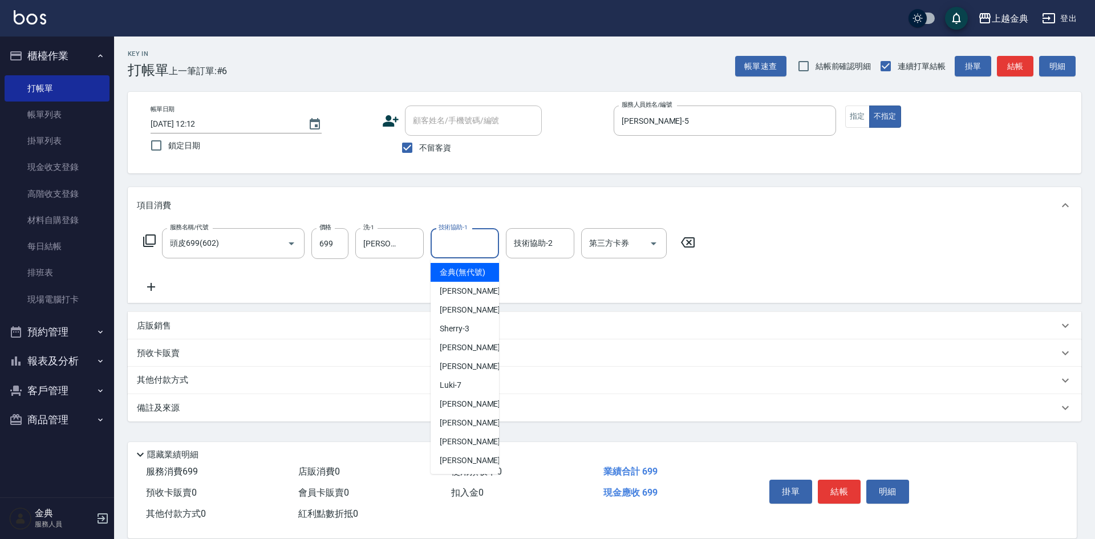
click at [474, 241] on input "技術協助-1" at bounding box center [465, 243] width 58 height 20
click at [464, 448] on span "[PERSON_NAME] -15" at bounding box center [476, 442] width 72 height 12
type input "[PERSON_NAME]-15"
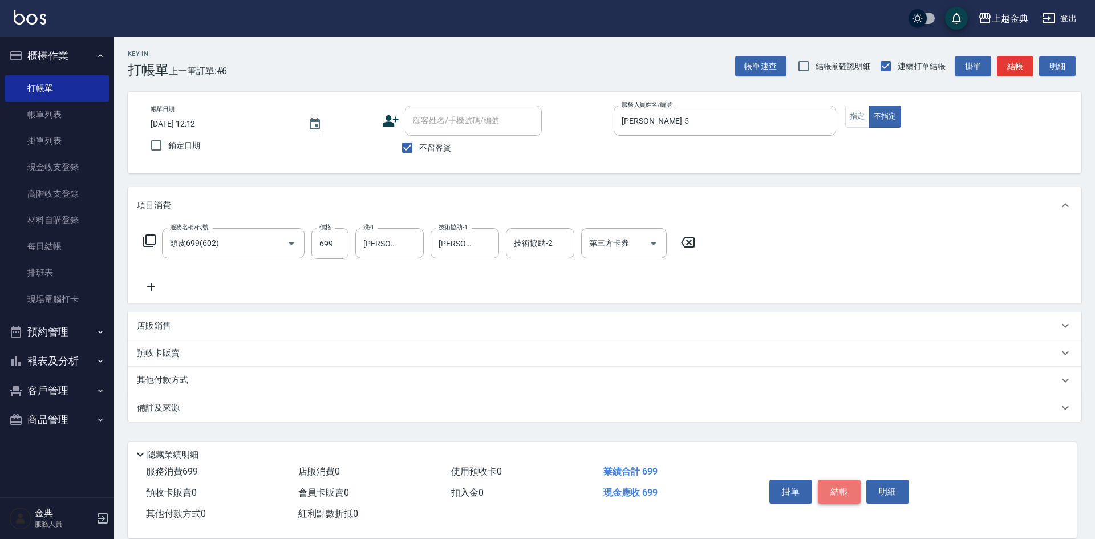
click at [843, 484] on button "結帳" at bounding box center [839, 492] width 43 height 24
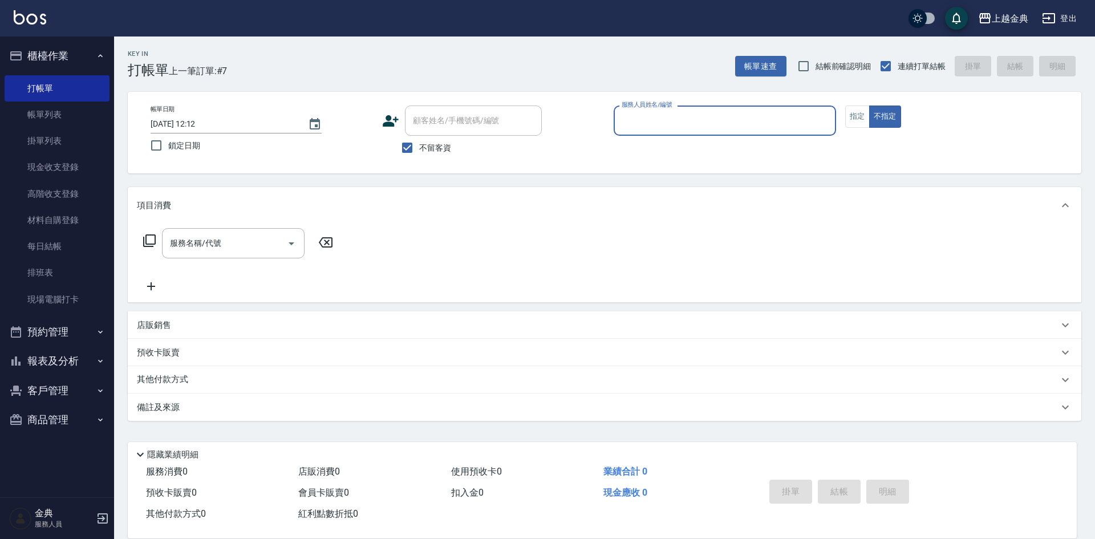
click at [792, 122] on input "服務人員姓名/編號" at bounding box center [725, 121] width 212 height 20
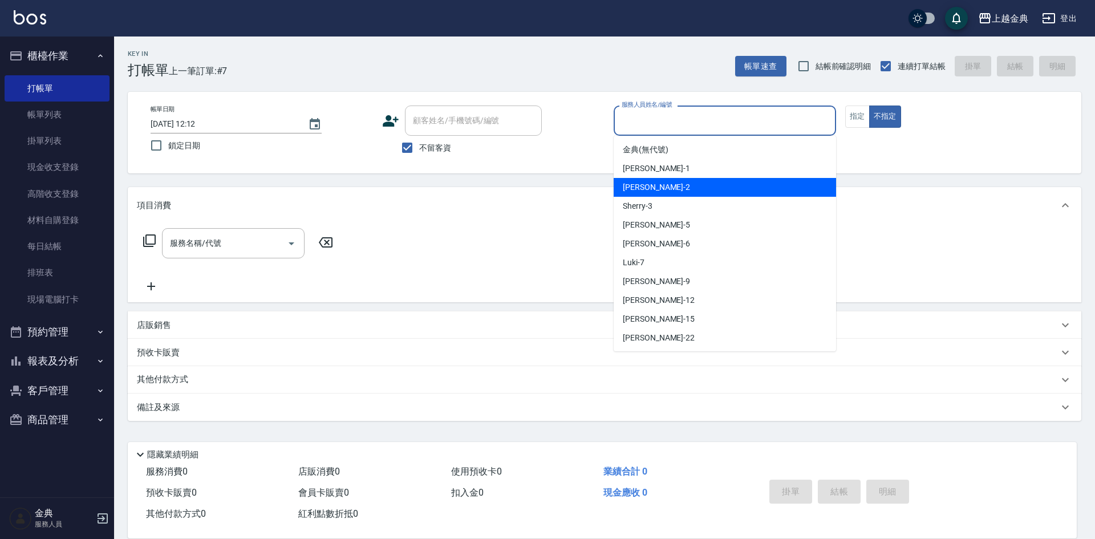
click at [748, 195] on div "Cindy -2" at bounding box center [725, 187] width 222 height 19
type input "Cindy-2"
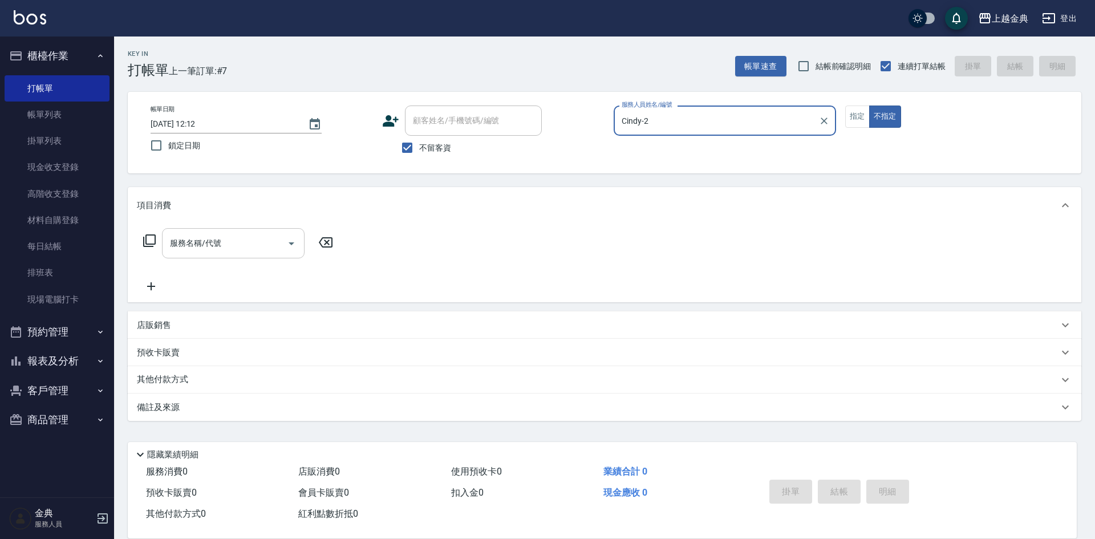
click at [292, 244] on icon "Open" at bounding box center [292, 243] width 6 height 3
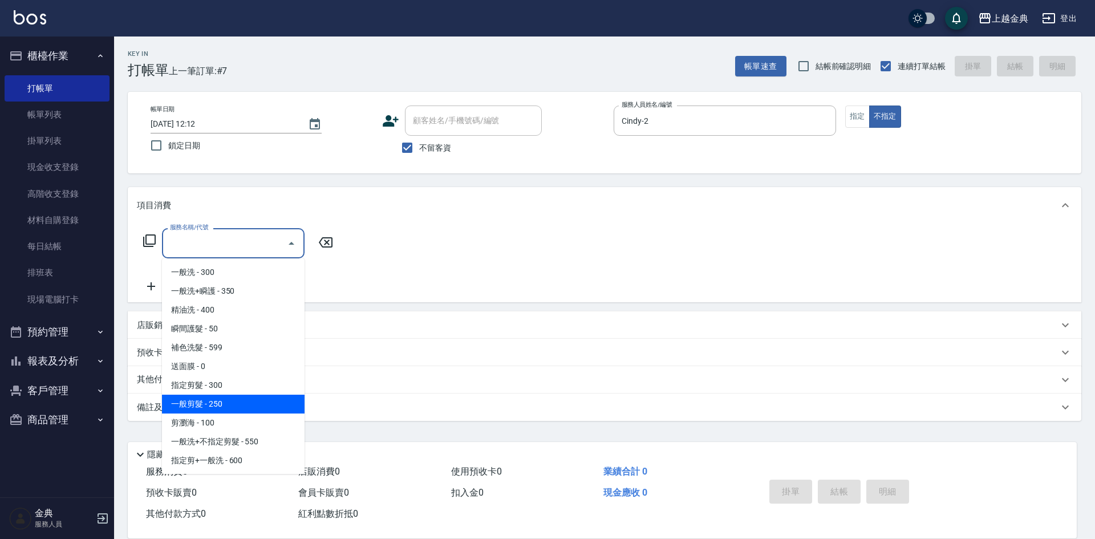
click at [255, 403] on span "一般剪髮 - 250" at bounding box center [233, 404] width 143 height 19
type input "一般剪髮(200)"
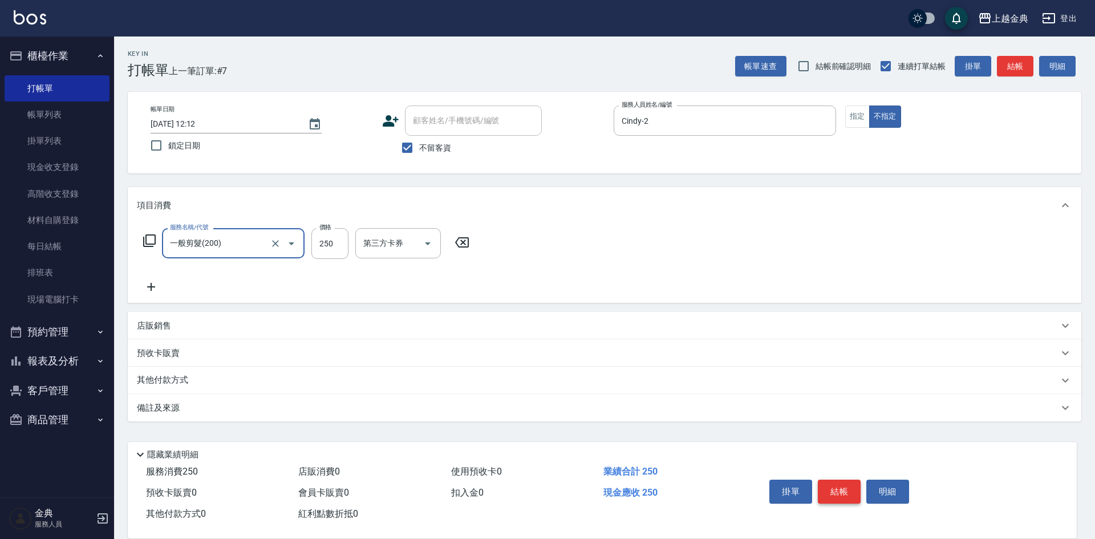
click at [844, 488] on button "結帳" at bounding box center [839, 492] width 43 height 24
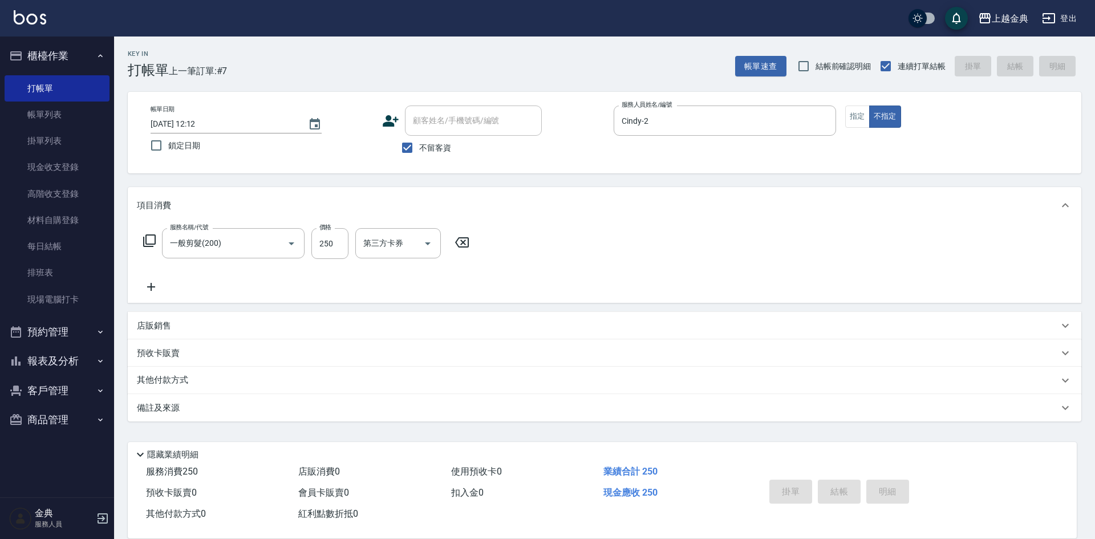
type input "[DATE] 12:13"
click at [845, 113] on button "指定" at bounding box center [857, 117] width 25 height 22
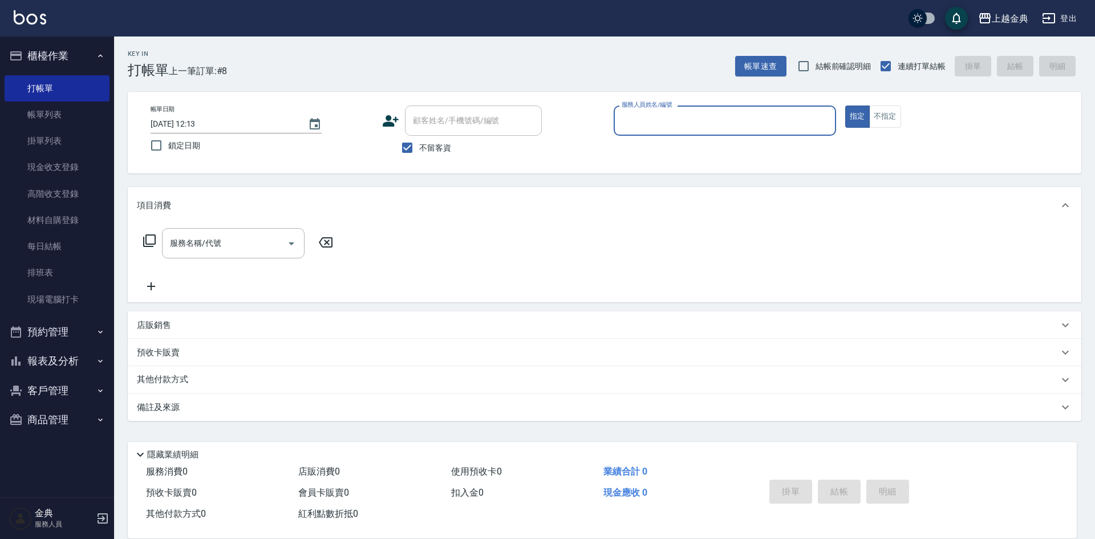
click at [741, 122] on input "服務人員姓名/編號" at bounding box center [725, 121] width 212 height 20
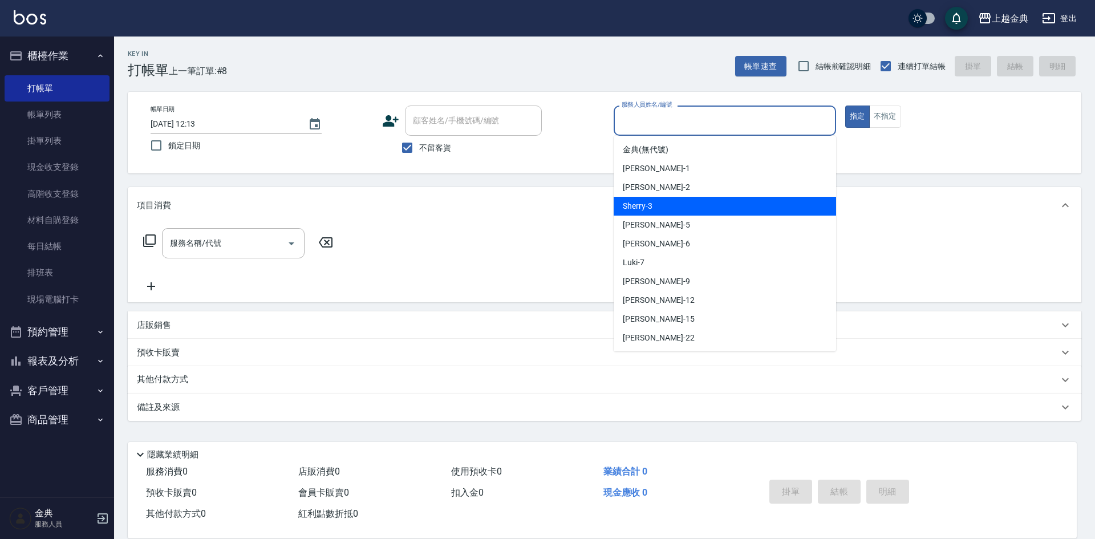
click at [709, 204] on div "Sherry -3" at bounding box center [725, 206] width 222 height 19
type input "Sherry-3"
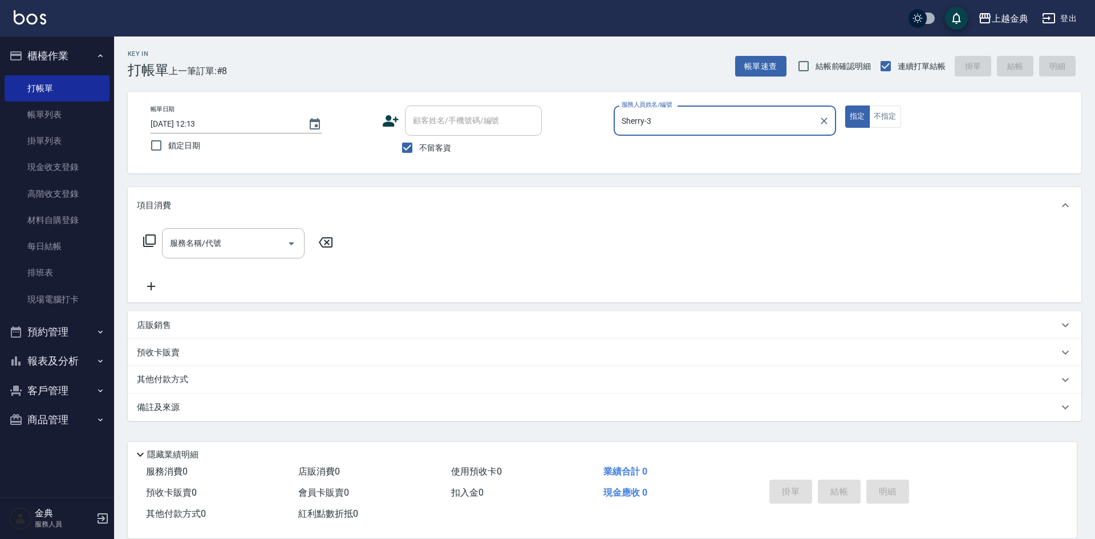
click at [149, 237] on icon at bounding box center [150, 241] width 14 height 14
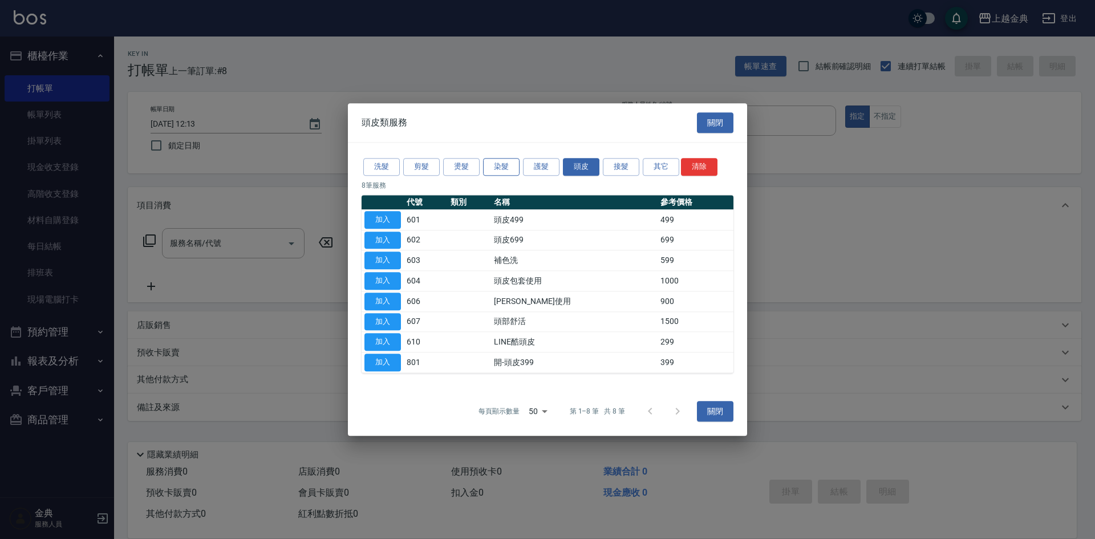
click at [507, 167] on button "染髮" at bounding box center [501, 167] width 37 height 18
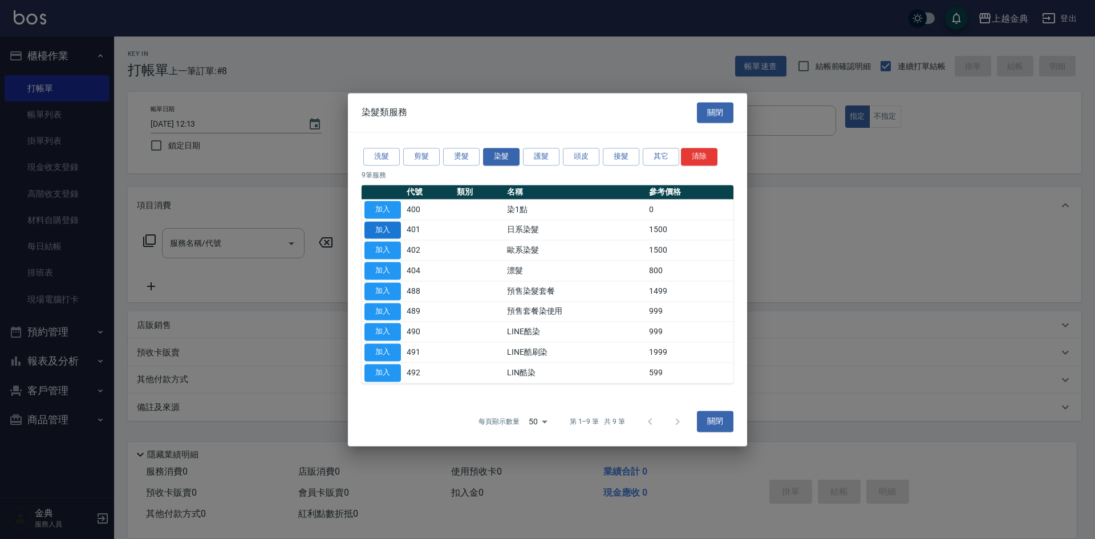
click at [391, 233] on button "加入" at bounding box center [383, 230] width 37 height 18
type input "日系染髮(401)"
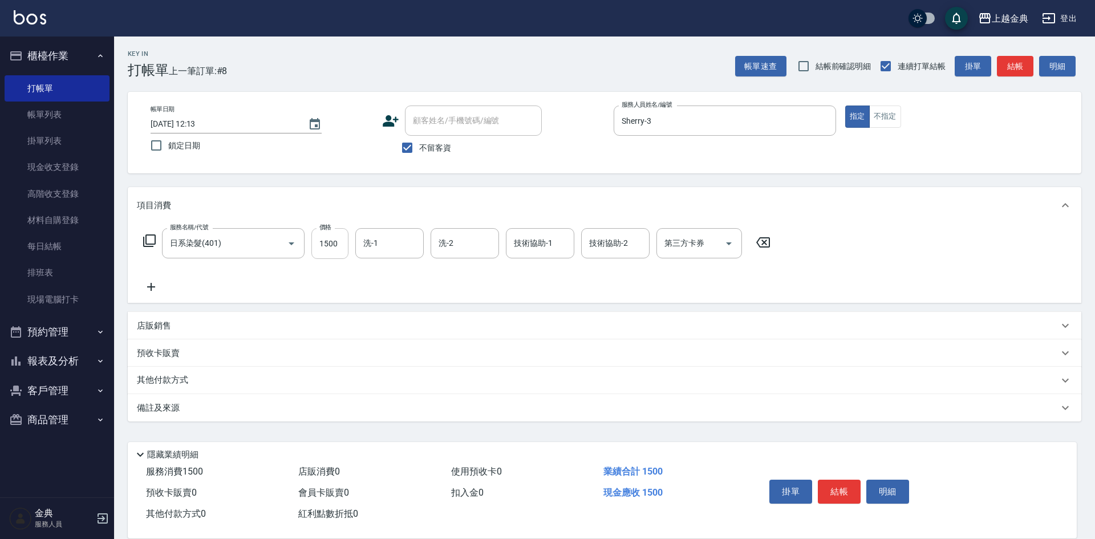
click at [340, 242] on input "1500" at bounding box center [329, 243] width 37 height 31
type input "1900"
click at [147, 236] on icon at bounding box center [149, 240] width 13 height 13
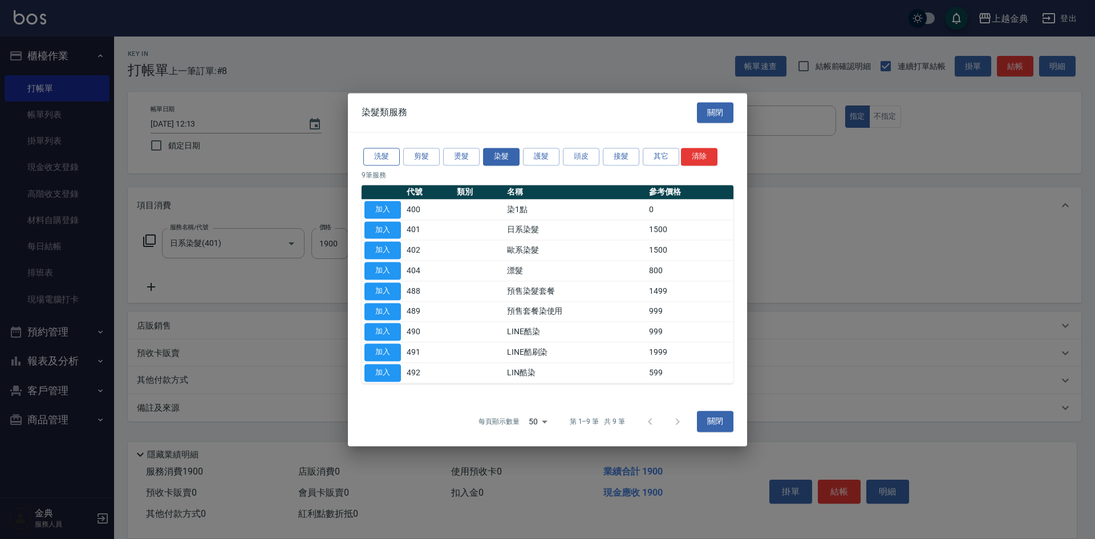
click at [396, 153] on button "洗髮" at bounding box center [381, 157] width 37 height 18
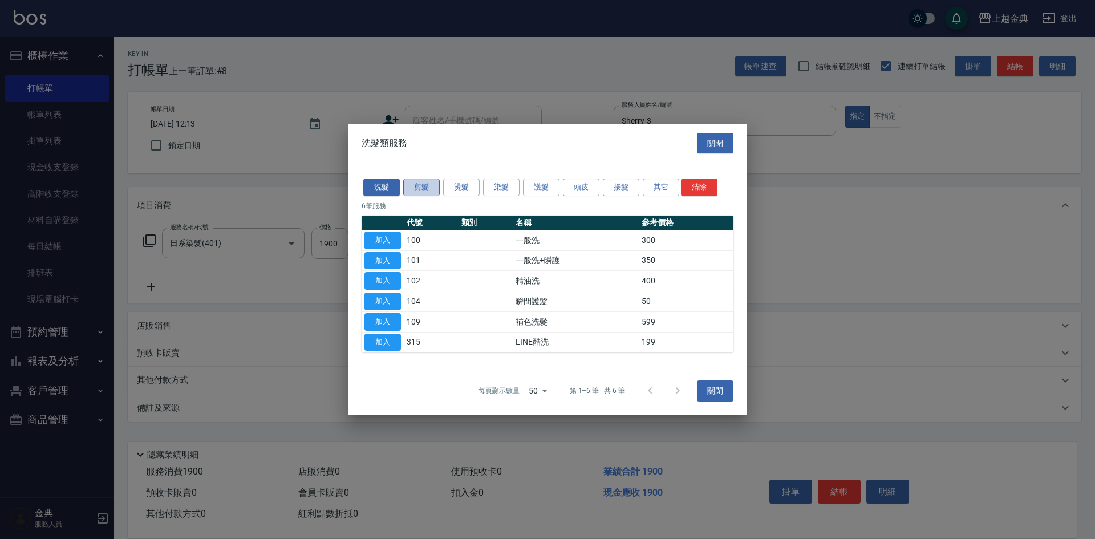
click at [424, 187] on button "剪髮" at bounding box center [421, 188] width 37 height 18
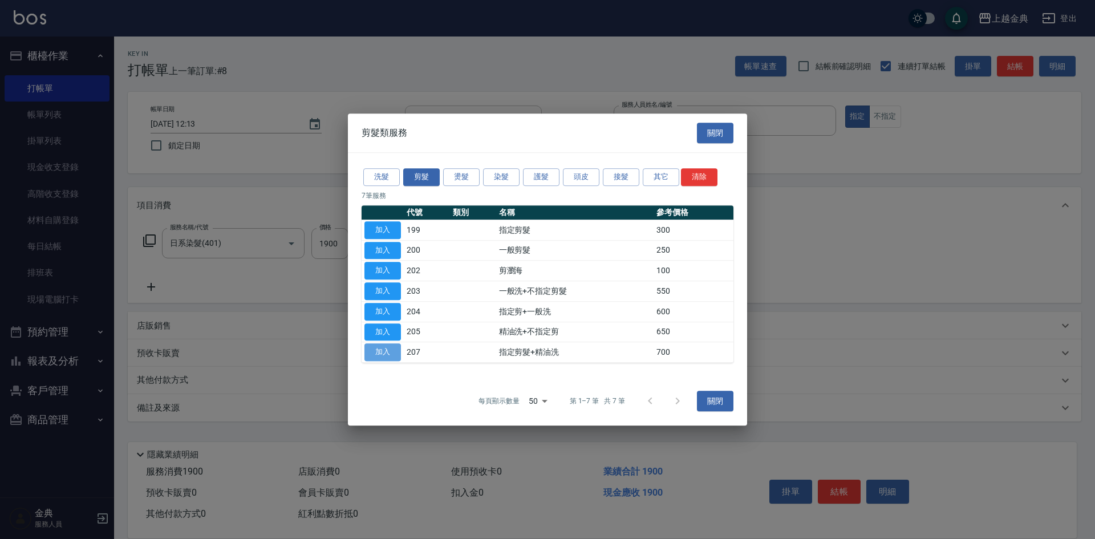
click at [390, 351] on button "加入" at bounding box center [383, 352] width 37 height 18
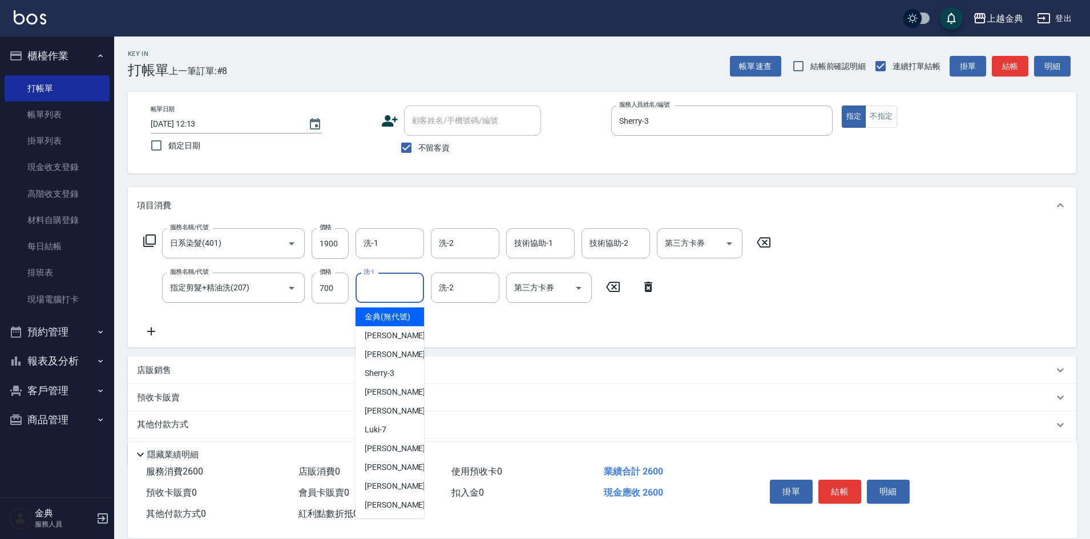
click at [380, 293] on input "洗-1" at bounding box center [390, 288] width 58 height 20
click at [399, 496] on div "[PERSON_NAME] -15" at bounding box center [389, 486] width 68 height 19
type input "[PERSON_NAME]-15"
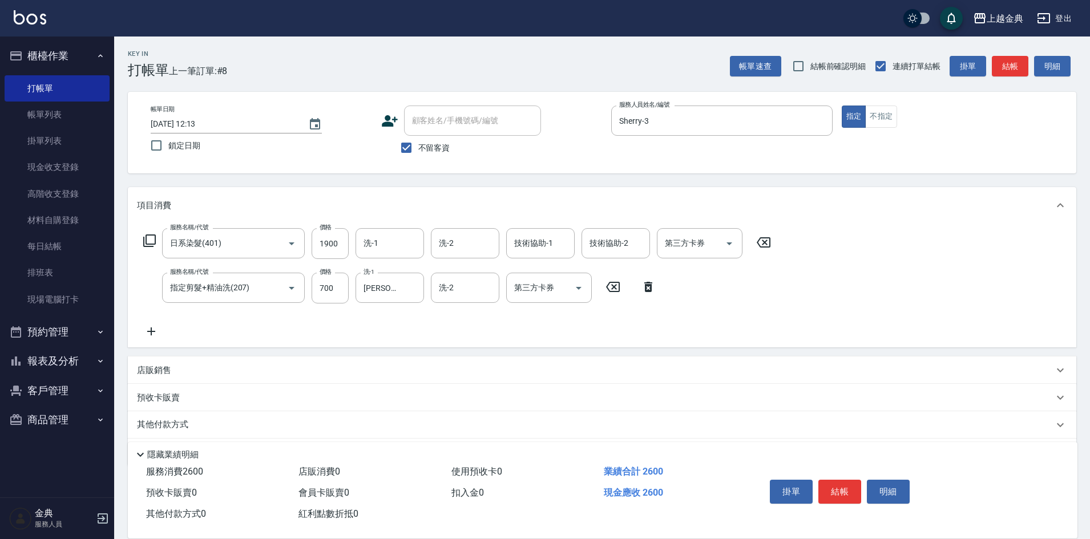
click at [230, 423] on div "其他付款方式" at bounding box center [595, 425] width 916 height 13
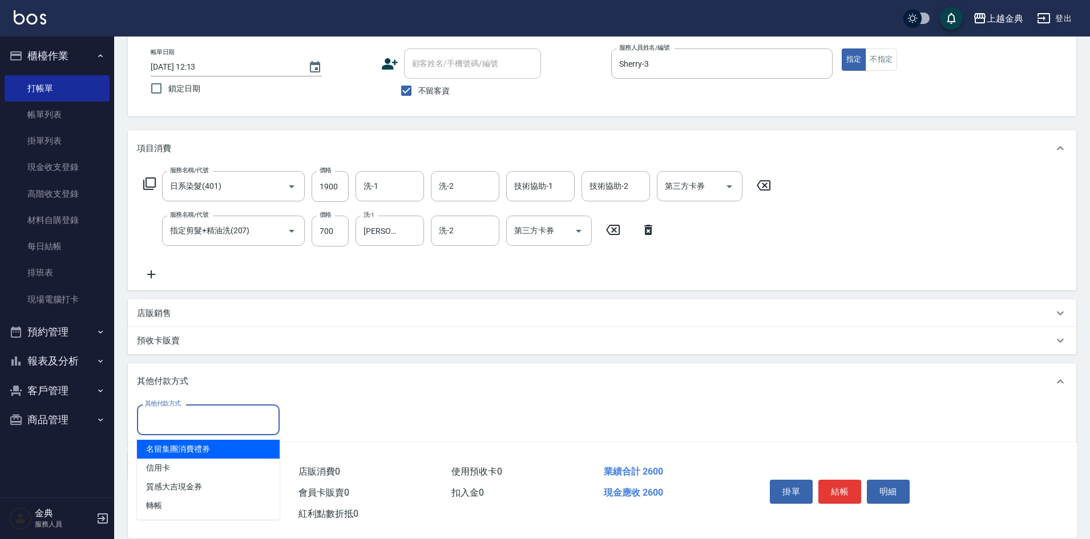
click at [202, 423] on input "其他付款方式" at bounding box center [208, 420] width 132 height 20
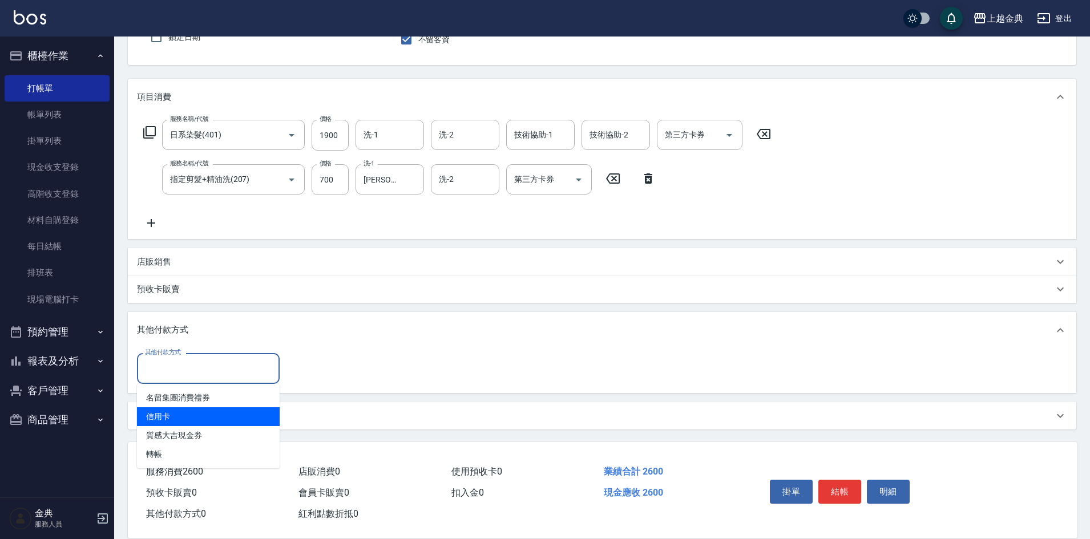
click at [193, 412] on span "信用卡" at bounding box center [208, 416] width 143 height 19
type input "信用卡"
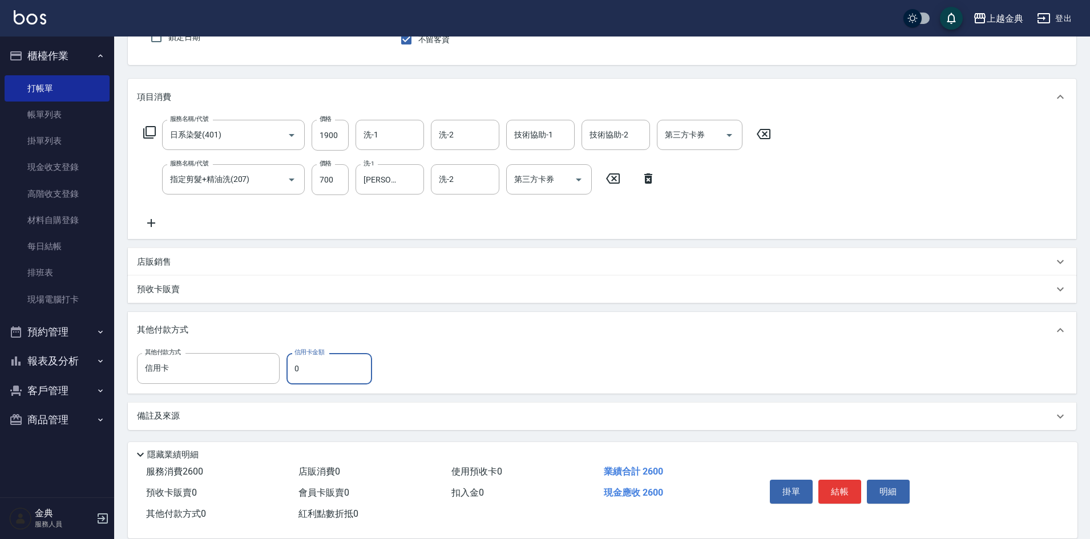
click at [294, 366] on input "0" at bounding box center [329, 368] width 86 height 31
type input "2600"
click at [833, 486] on button "結帳" at bounding box center [839, 492] width 43 height 24
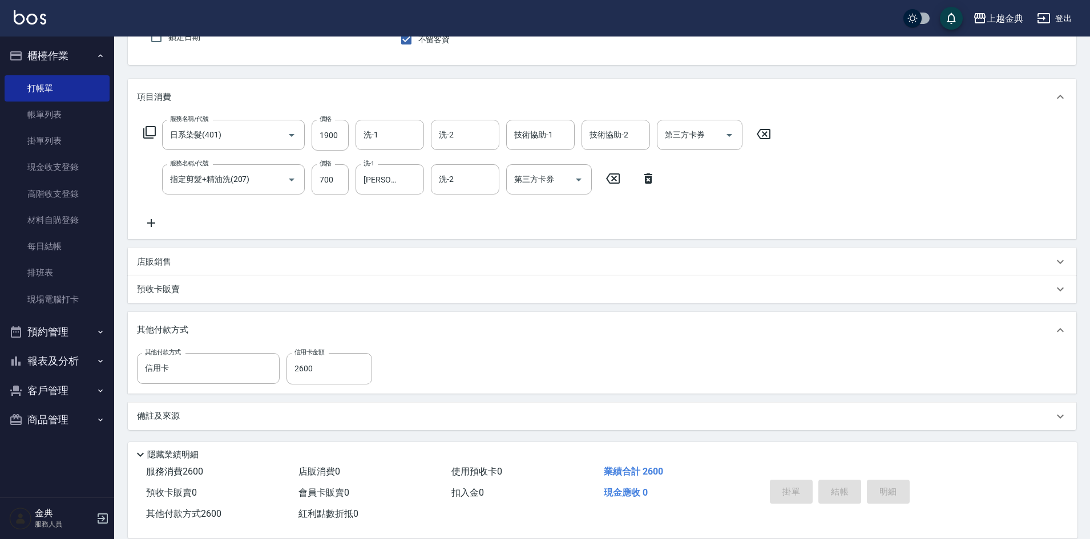
type input "[DATE] 12:14"
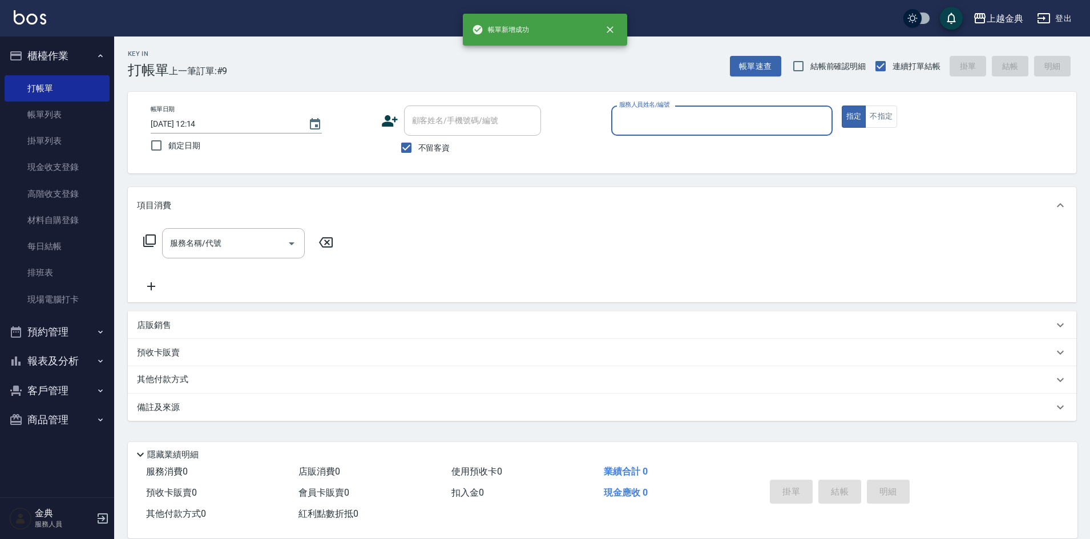
scroll to position [0, 0]
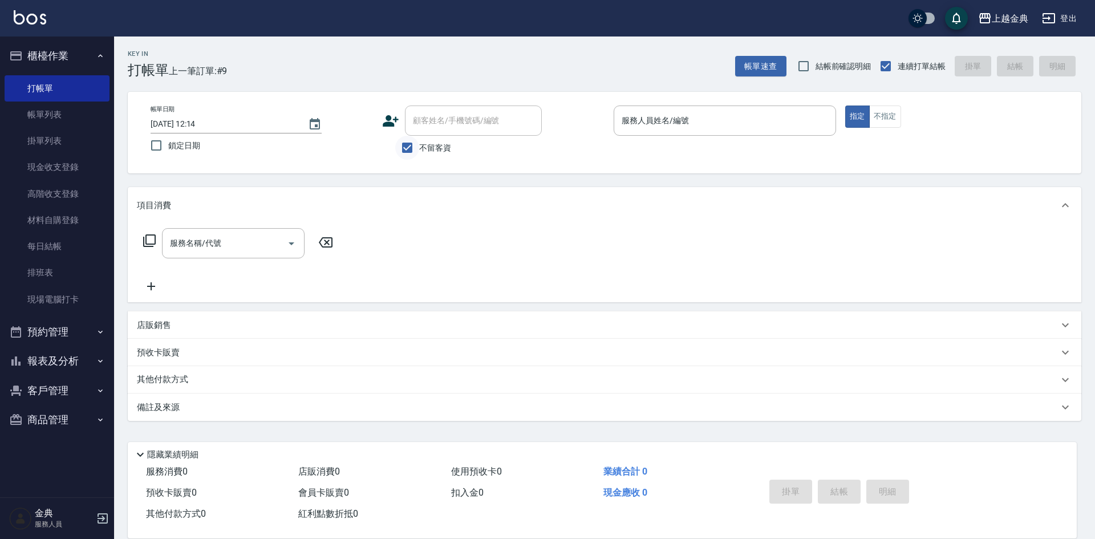
click at [406, 149] on input "不留客資" at bounding box center [407, 148] width 24 height 24
checkbox input "false"
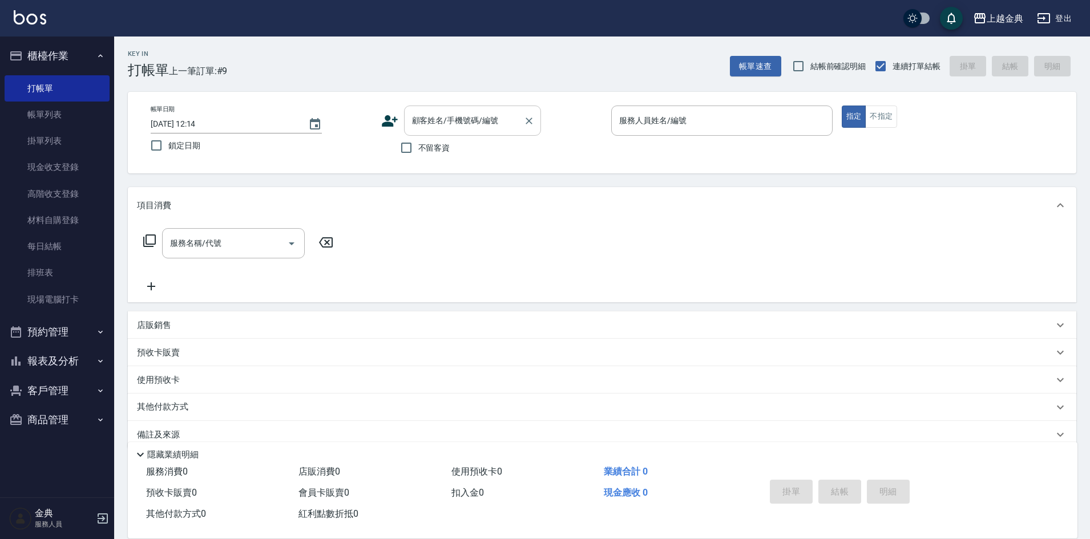
click at [415, 128] on input "顧客姓名/手機號碼/編號" at bounding box center [464, 121] width 110 height 20
click at [476, 153] on li "[PERSON_NAME]/0912946225/292" at bounding box center [472, 149] width 137 height 19
type input "[PERSON_NAME]/0912946225/292"
